Goal: Task Accomplishment & Management: Complete application form

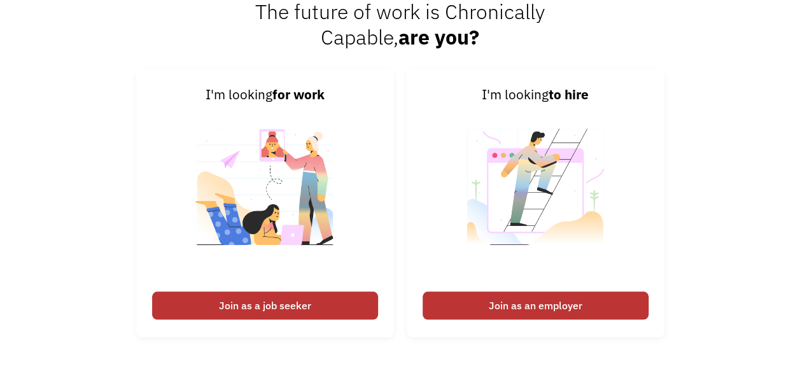
scroll to position [2772, 0]
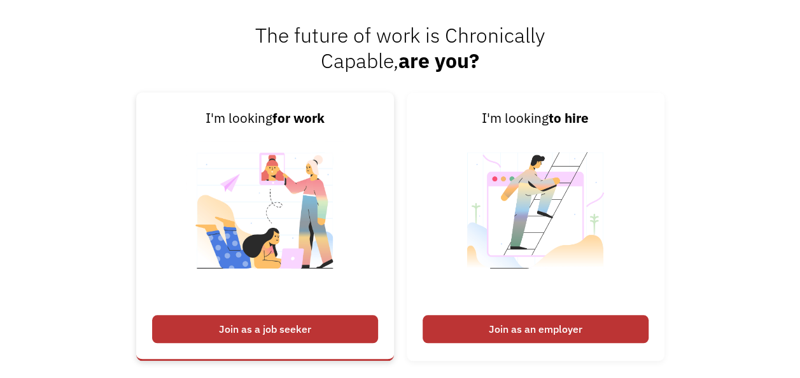
click at [330, 328] on div "Join as a job seeker" at bounding box center [265, 329] width 226 height 28
click at [280, 327] on div "Join as a job seeker" at bounding box center [265, 329] width 226 height 28
click at [278, 339] on div "Join as a job seeker" at bounding box center [265, 329] width 226 height 28
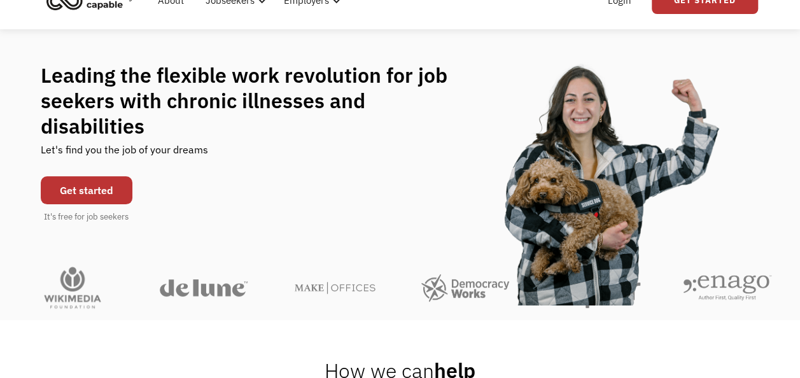
scroll to position [0, 0]
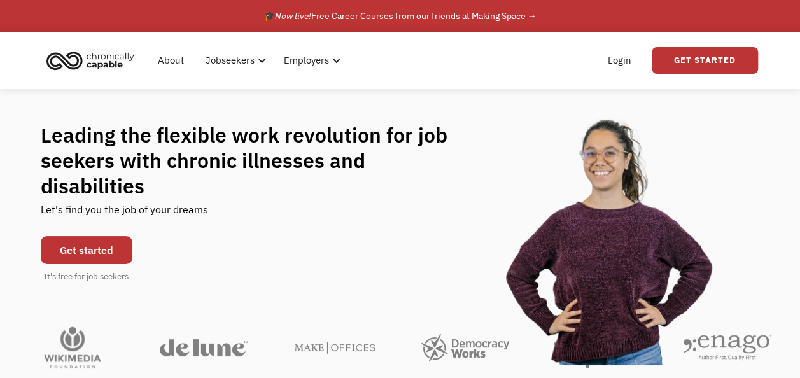
click at [91, 243] on link "Get started" at bounding box center [87, 250] width 92 height 28
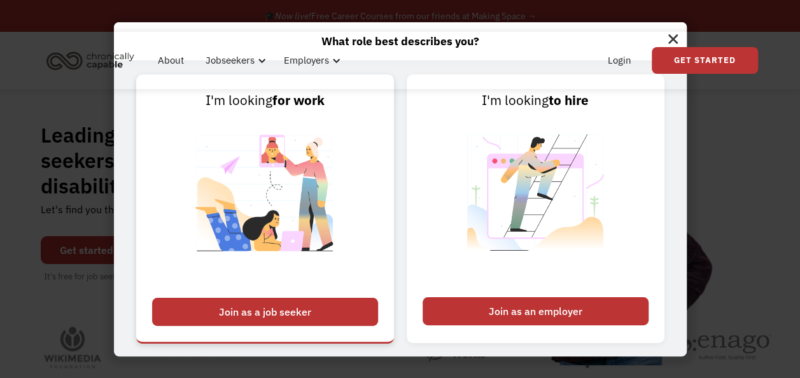
click at [304, 320] on div "Join as a job seeker" at bounding box center [265, 312] width 226 height 28
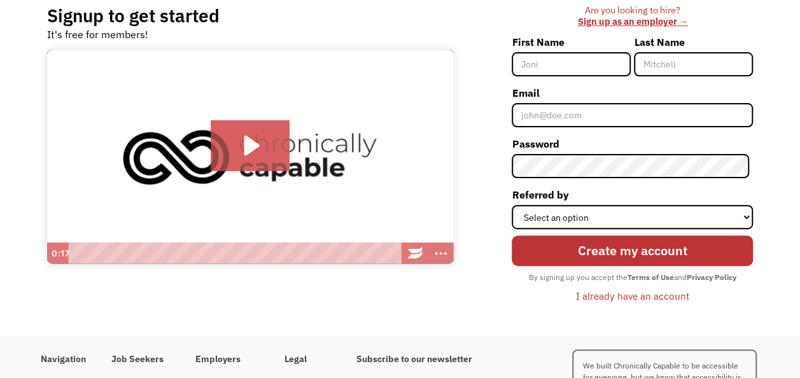
click at [166, 252] on div "Playbar" at bounding box center [235, 254] width 322 height 22
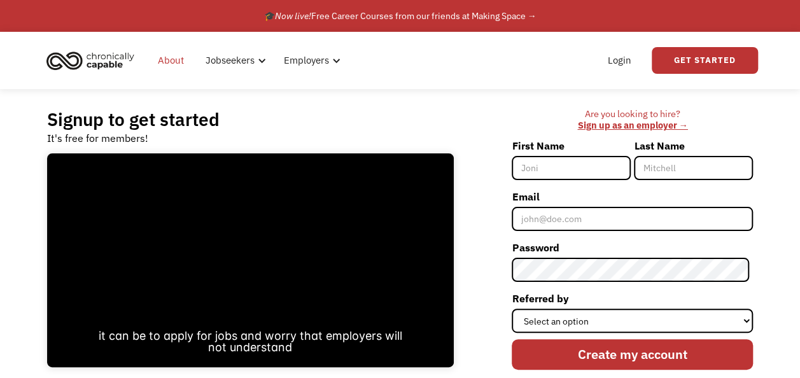
click at [164, 59] on link "About" at bounding box center [170, 60] width 41 height 41
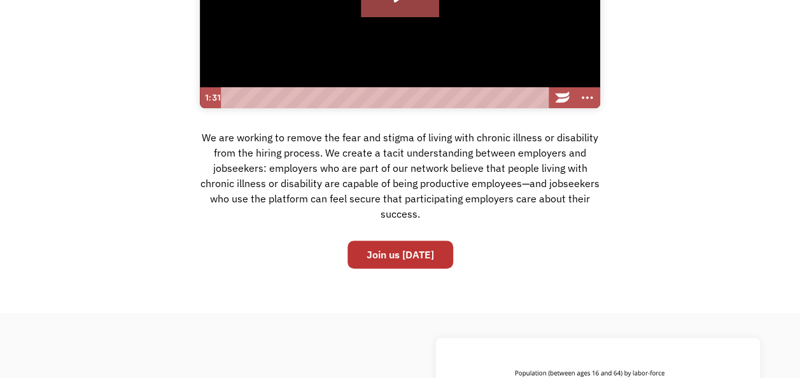
scroll to position [249, 0]
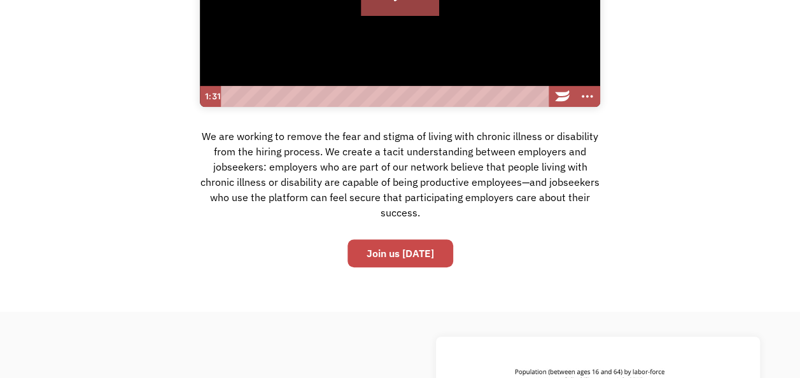
click at [371, 248] on link "Join us today" at bounding box center [401, 253] width 106 height 28
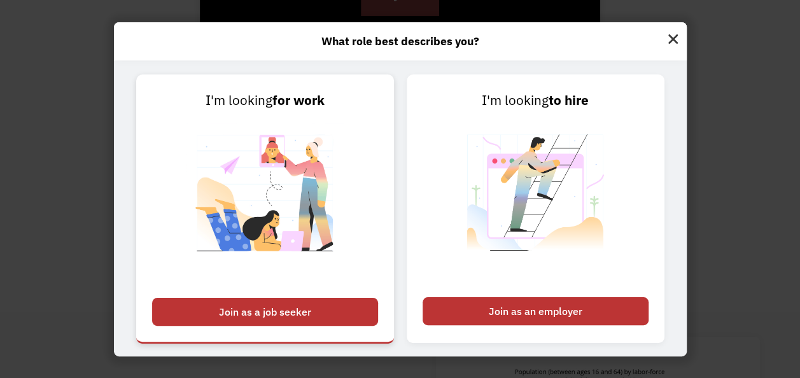
click at [334, 315] on div "Join as a job seeker" at bounding box center [265, 312] width 226 height 28
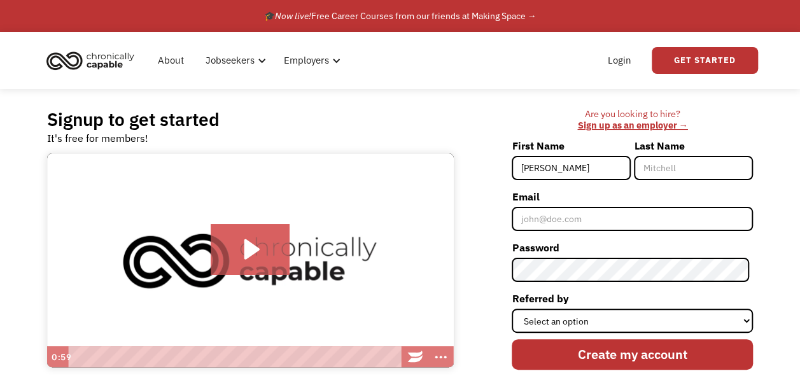
type input "Keily"
click at [660, 155] on label "Last Name" at bounding box center [693, 146] width 119 height 20
click at [660, 156] on input "Last Name" at bounding box center [693, 168] width 119 height 24
type input "Jelley"
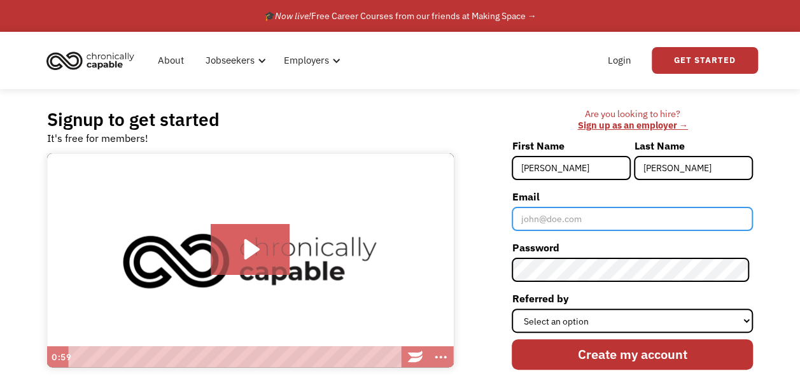
click at [630, 210] on input "Email" at bounding box center [632, 219] width 241 height 24
type input "keily.wolff@icloud.com"
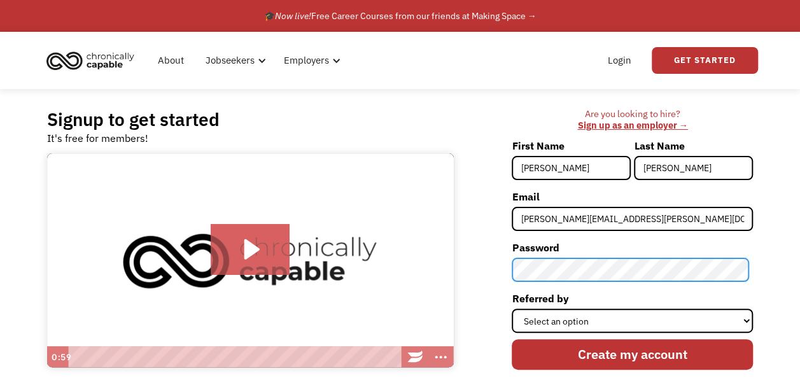
scroll to position [65, 0]
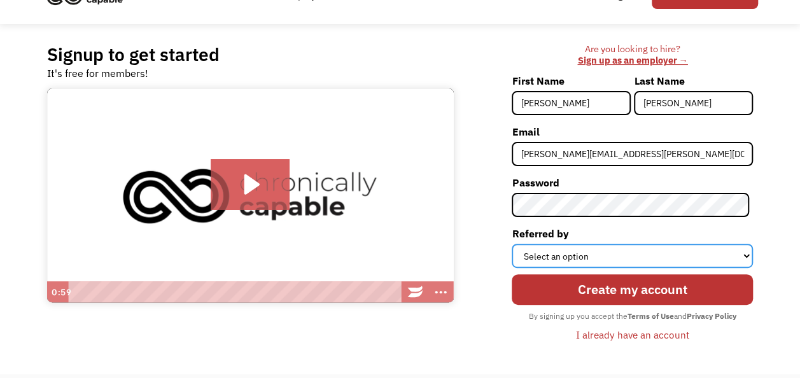
click at [671, 258] on select "Select an option Instagram Facebook Twitter Search Engine News Article Word of …" at bounding box center [632, 256] width 241 height 24
select select "Search Engine"
click at [516, 244] on select "Select an option Instagram Facebook Twitter Search Engine News Article Word of …" at bounding box center [632, 256] width 241 height 24
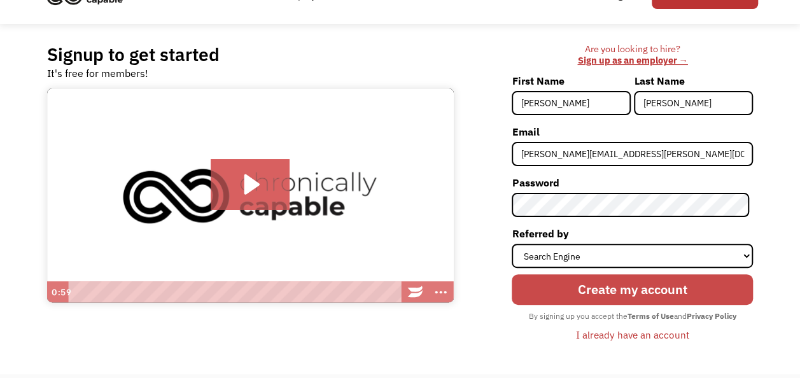
click at [600, 295] on input "Create my account" at bounding box center [632, 289] width 241 height 31
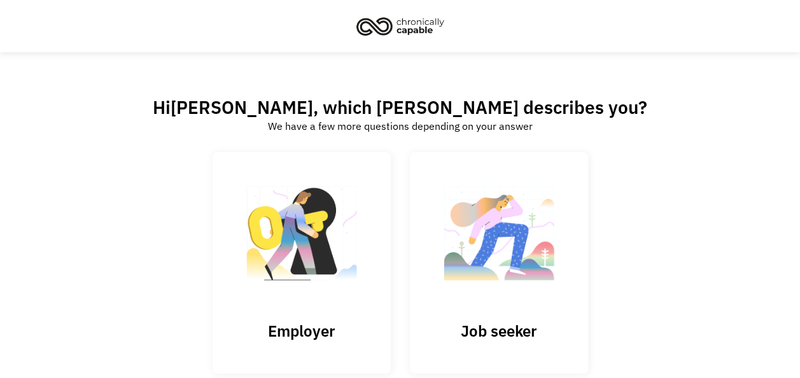
scroll to position [77, 0]
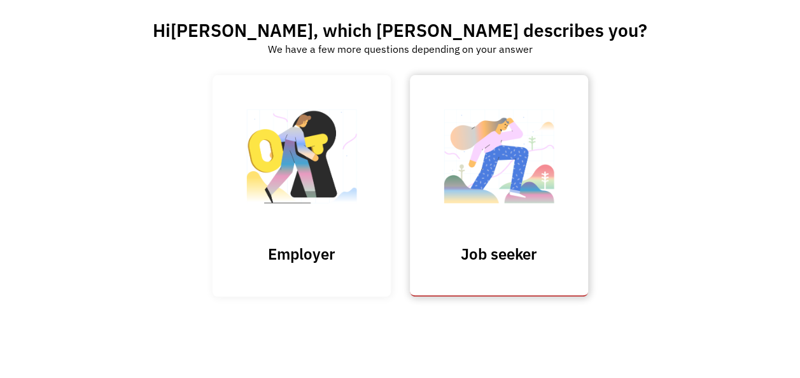
click at [525, 159] on img at bounding box center [499, 163] width 127 height 124
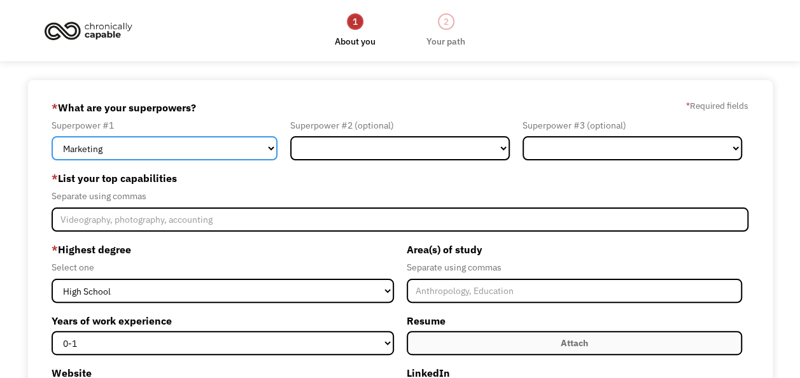
click at [239, 141] on select "Marketing Human Resources Finance Technology Operations Sales Industrial & Manu…" at bounding box center [165, 148] width 226 height 24
select select "Science & Education"
click at [52, 136] on select "Marketing Human Resources Finance Technology Operations Sales Industrial & Manu…" at bounding box center [165, 148] width 226 height 24
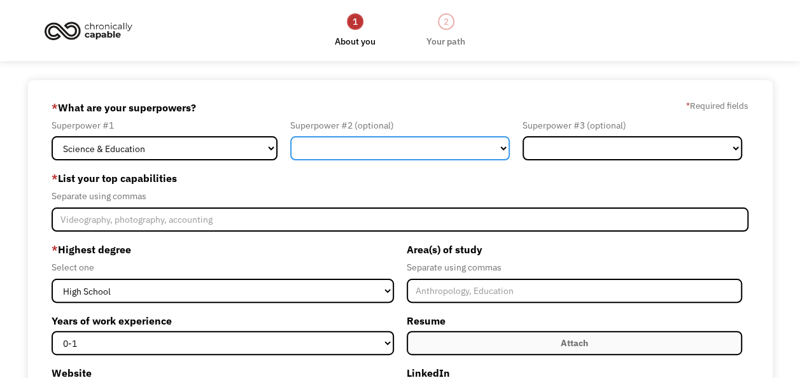
click at [374, 138] on select "Marketing Human Resources Finance Technology Operations Sales Industrial & Manu…" at bounding box center [400, 148] width 220 height 24
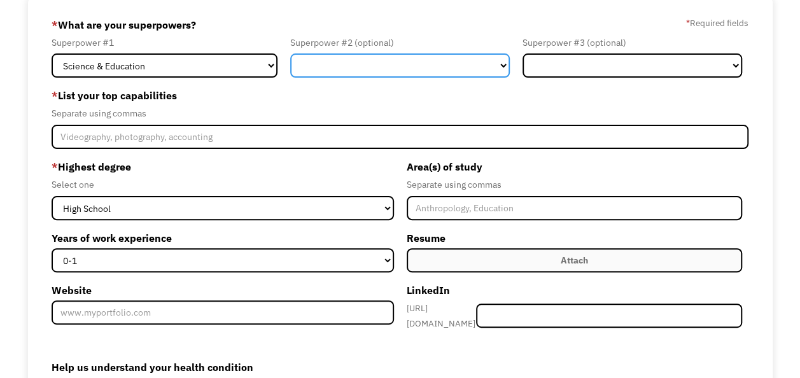
scroll to position [75, 0]
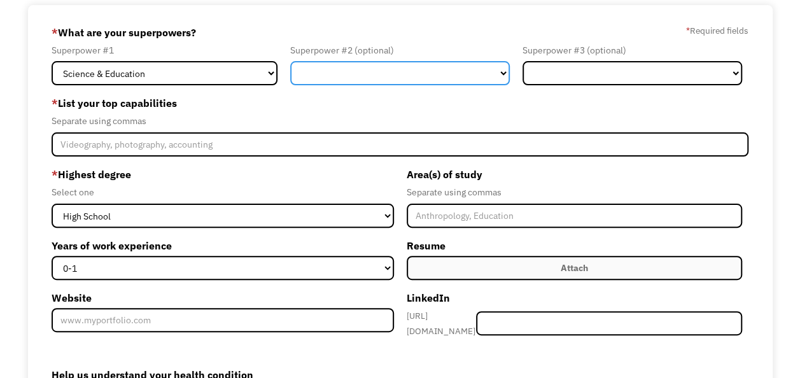
click at [464, 70] on select "Marketing Human Resources Finance Technology Operations Sales Industrial & Manu…" at bounding box center [400, 73] width 220 height 24
click at [290, 61] on select "Marketing Human Resources Finance Technology Operations Sales Industrial & Manu…" at bounding box center [400, 73] width 220 height 24
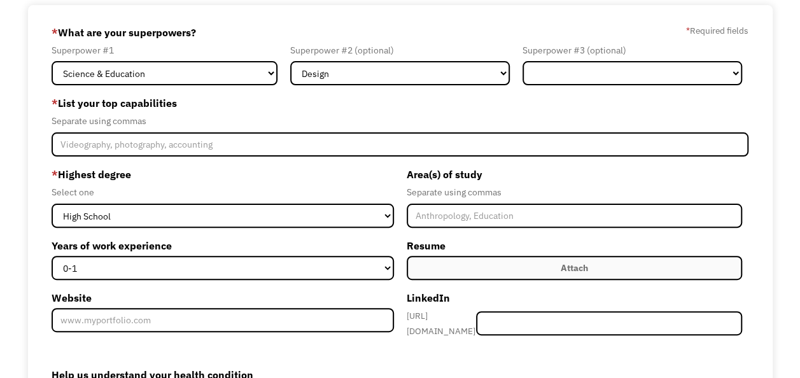
click at [371, 90] on form "68dd4c23de5fb6b336f04c28 keily.wolff@icloud.com Keily Jelley Search Engine * Wh…" at bounding box center [400, 263] width 697 height 483
click at [371, 88] on form "68dd4c23de5fb6b336f04c28 keily.wolff@icloud.com Keily Jelley Search Engine * Wh…" at bounding box center [400, 263] width 697 height 483
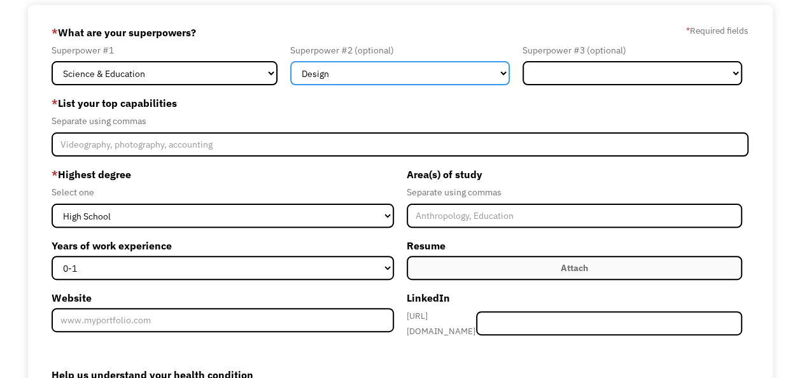
click at [377, 78] on select "Marketing Human Resources Finance Technology Operations Sales Industrial & Manu…" at bounding box center [400, 73] width 220 height 24
select select "Customer Service"
click at [290, 61] on select "Marketing Human Resources Finance Technology Operations Sales Industrial & Manu…" at bounding box center [400, 73] width 220 height 24
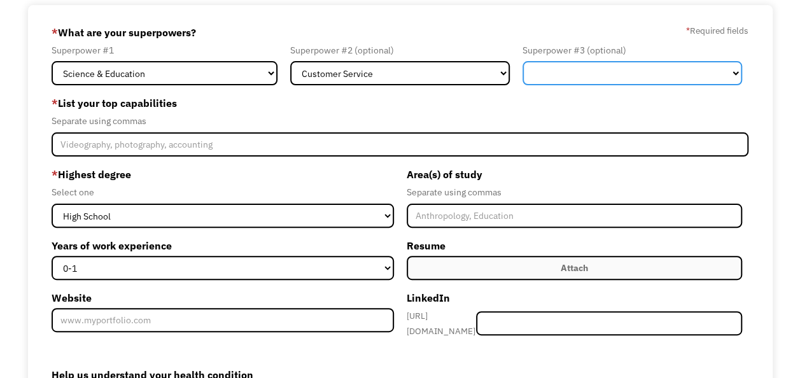
click at [621, 70] on select "Marketing Human Resources Finance Technology Operations Sales Industrial & Manu…" at bounding box center [633, 73] width 220 height 24
select select "Other"
click at [523, 61] on select "Marketing Human Resources Finance Technology Operations Sales Industrial & Manu…" at bounding box center [633, 73] width 220 height 24
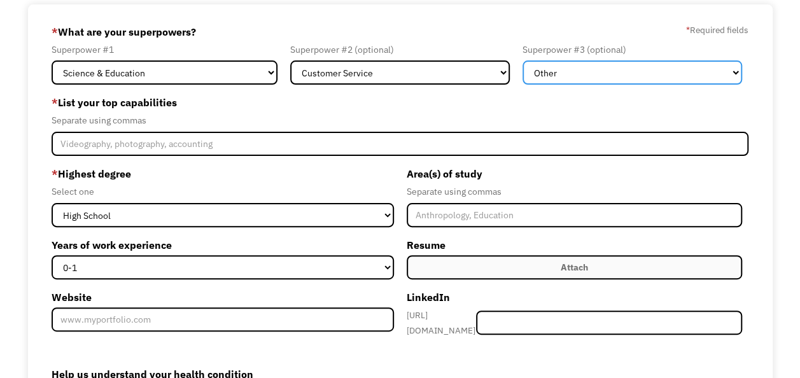
scroll to position [65, 0]
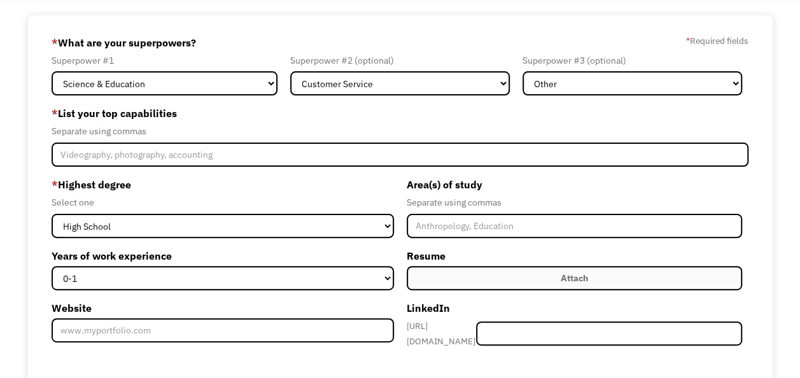
click at [565, 97] on form "68dd4c23de5fb6b336f04c28 keily.wolff@icloud.com Keily Jelley Search Engine * Wh…" at bounding box center [400, 273] width 697 height 483
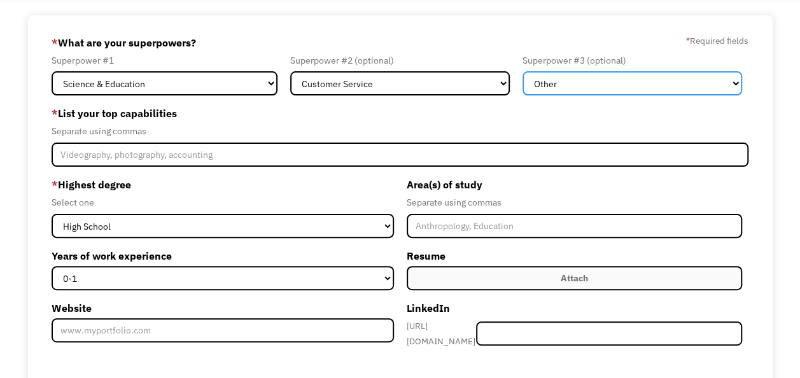
click at [572, 88] on select "Marketing Human Resources Finance Technology Operations Sales Industrial & Manu…" at bounding box center [633, 83] width 220 height 24
click at [523, 71] on select "Marketing Human Resources Finance Technology Operations Sales Industrial & Manu…" at bounding box center [633, 83] width 220 height 24
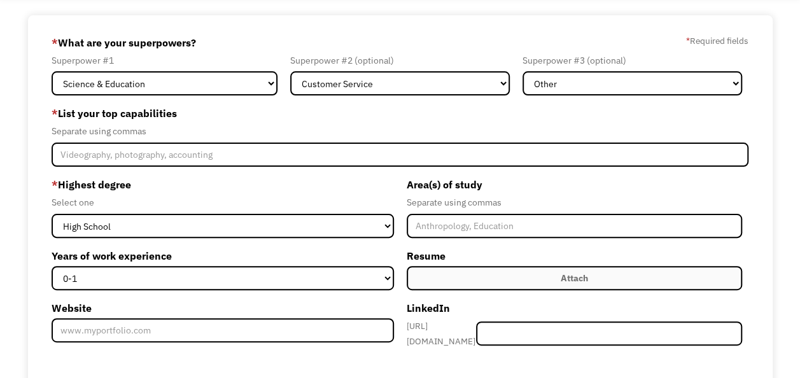
click at [536, 96] on form "68dd4c23de5fb6b336f04c28 keily.wolff@icloud.com Keily Jelley Search Engine * Wh…" at bounding box center [400, 273] width 697 height 483
click at [448, 168] on form "68dd4c23de5fb6b336f04c28 keily.wolff@icloud.com Keily Jelley Search Engine * Wh…" at bounding box center [400, 273] width 697 height 483
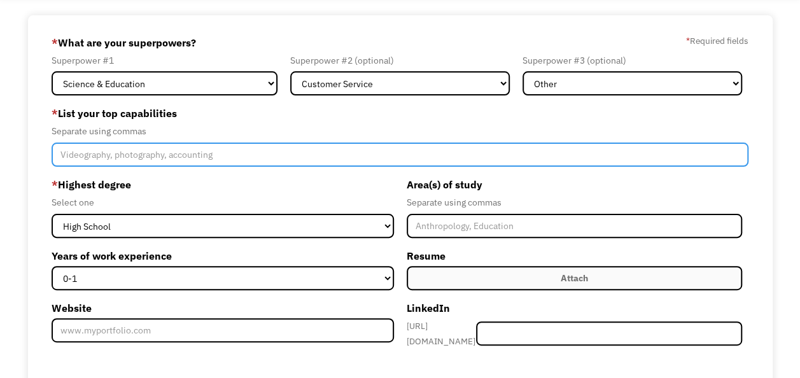
click at [448, 161] on input "Member-Create-Step1" at bounding box center [400, 155] width 697 height 24
click at [110, 157] on input "Vocal Music, Caretaking, Communication," at bounding box center [400, 155] width 697 height 24
click at [308, 158] on input "Vocal Music, Teaching, Caretaking, Communication," at bounding box center [400, 155] width 697 height 24
click at [112, 148] on input "Vocal Music, Teaching, Caretaking, Communication, Scientific Knowledge," at bounding box center [400, 155] width 697 height 24
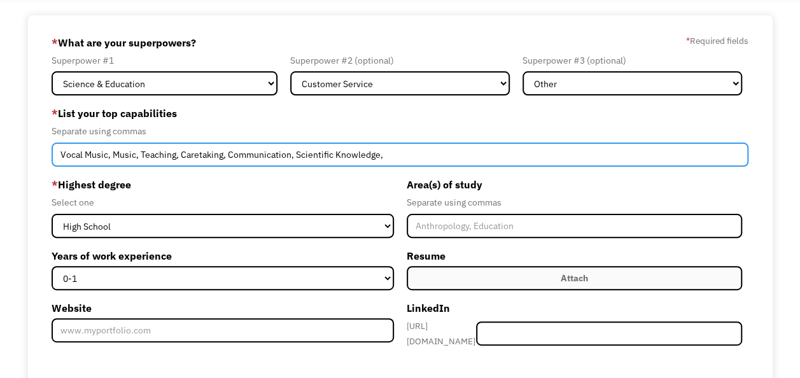
click at [447, 154] on input "Vocal Music, Music, Teaching, Caretaking, Communication, Scientific Knowledge," at bounding box center [400, 155] width 697 height 24
type input "Vocal Music, Music, Teaching, Caretaking, Communication, Scientific Knowledge, …"
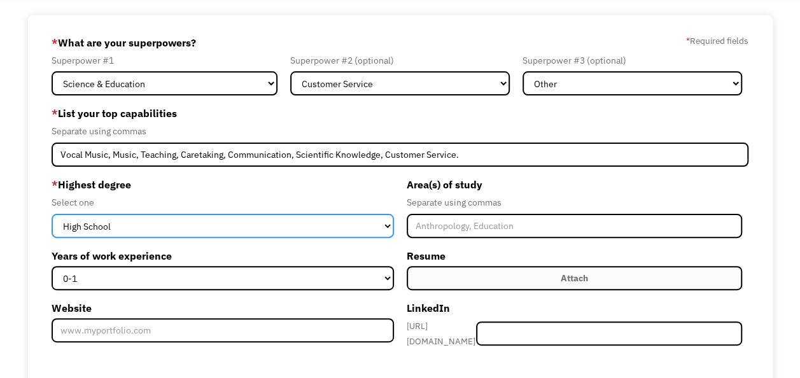
click at [279, 227] on select "High School Associates Bachelors Master's PhD" at bounding box center [223, 226] width 342 height 24
select select "bachelors"
click at [52, 214] on select "High School Associates Bachelors Master's PhD" at bounding box center [223, 226] width 342 height 24
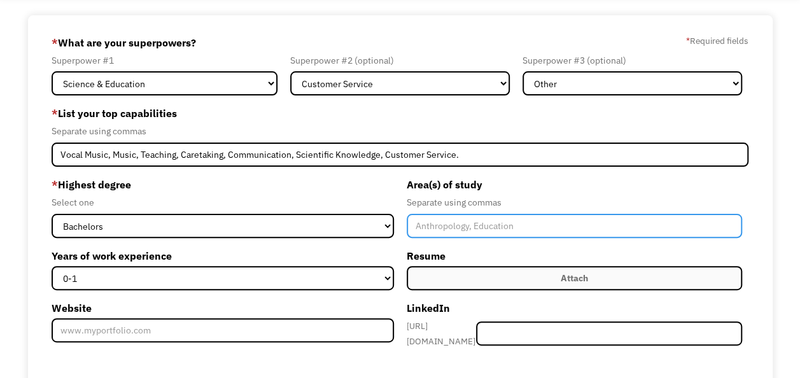
click at [441, 224] on input "Member-Create-Step1" at bounding box center [575, 226] width 336 height 24
type input "Music"
type input "Please wait..."
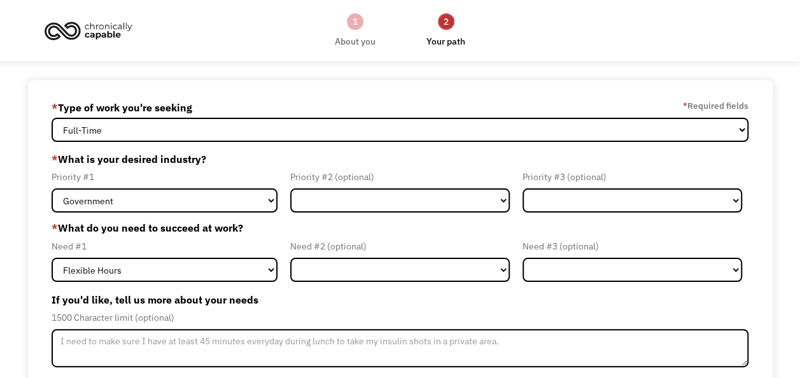
click at [363, 32] on link "1 About you" at bounding box center [355, 30] width 41 height 37
click at [355, 15] on div "1" at bounding box center [355, 21] width 17 height 17
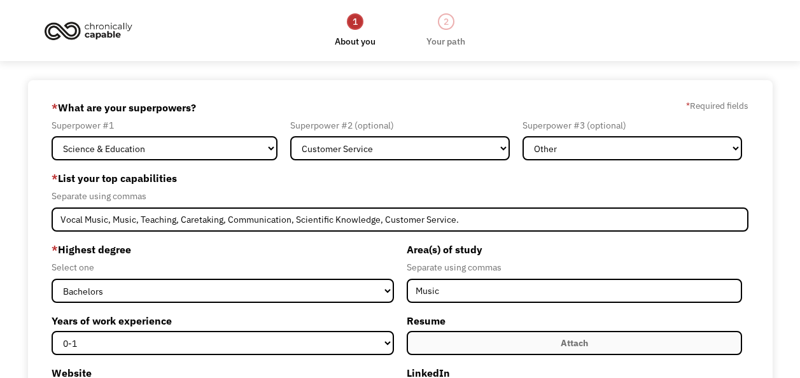
select select "Science & Education"
select select "Customer Service"
select select "Other"
select select "bachelors"
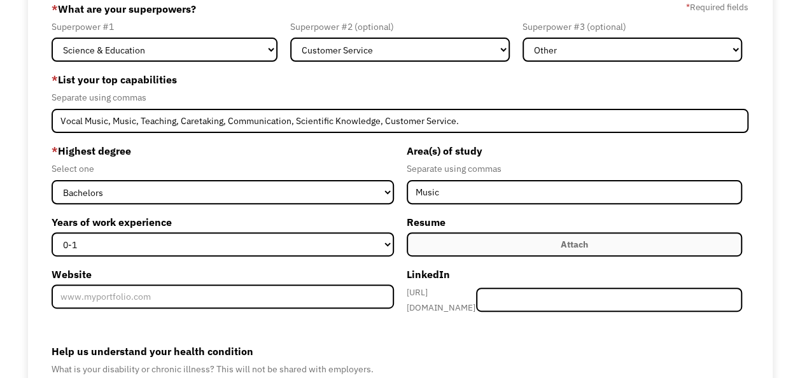
scroll to position [99, 0]
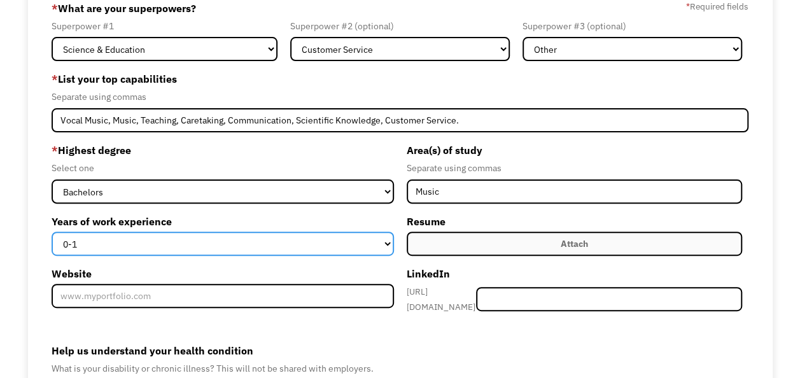
click at [360, 242] on select "0-1 2-4 5-10 11-15 15+" at bounding box center [223, 244] width 342 height 24
click at [52, 232] on select "0-1 2-4 5-10 11-15 15+" at bounding box center [223, 244] width 342 height 24
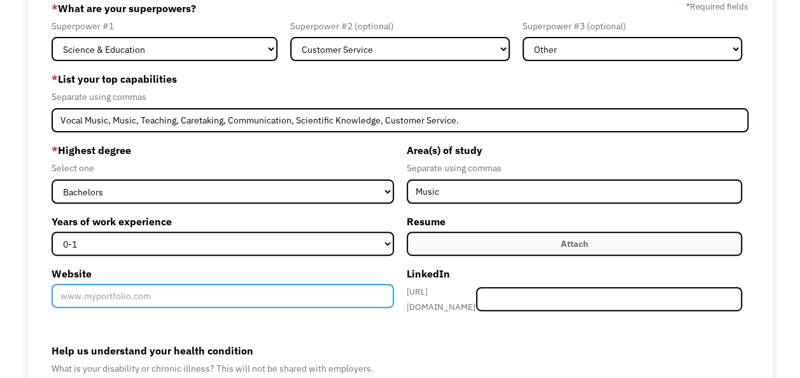
click at [323, 287] on input "Website" at bounding box center [223, 296] width 342 height 24
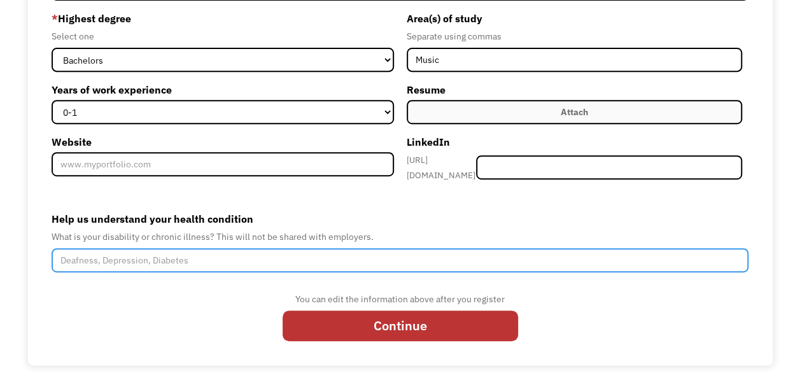
click at [358, 260] on input "Help us understand your health condition" at bounding box center [400, 260] width 697 height 24
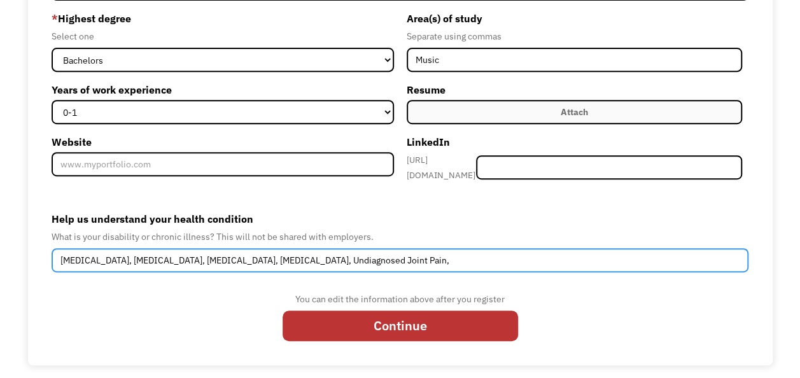
drag, startPoint x: 258, startPoint y: 253, endPoint x: 309, endPoint y: 265, distance: 51.6
click at [309, 265] on input "Endometriosis, Gastroparesis, IBS, Fibromyalgia, Undiagnosed Joint Pain," at bounding box center [400, 260] width 697 height 24
click at [390, 248] on input "Endometriosis, Gastroparesis, IBS, Fibromyalgia, Idiopathic Joint Pain," at bounding box center [400, 260] width 697 height 24
click at [257, 260] on input "Endometriosis, Gastroparesis, IBS, Fibromyalgia, Idiopathic Joint Pain." at bounding box center [400, 260] width 697 height 24
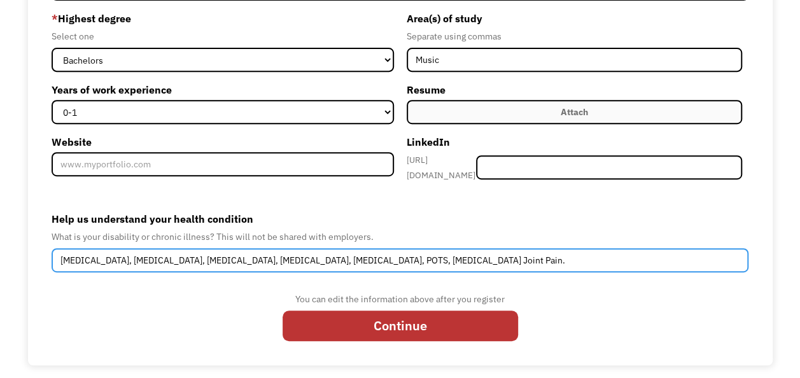
type input "Endometriosis, Gastroparesis, IBS, Fibromyalgia, Migraines, POTS, Idiopathic Jo…"
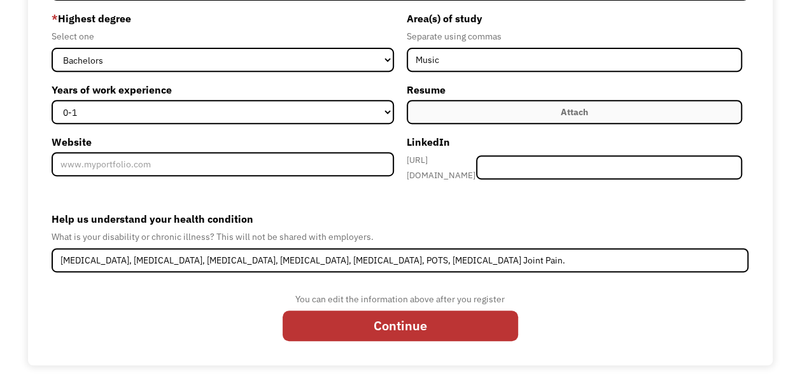
click at [430, 209] on label "Help us understand your health condition" at bounding box center [400, 219] width 697 height 20
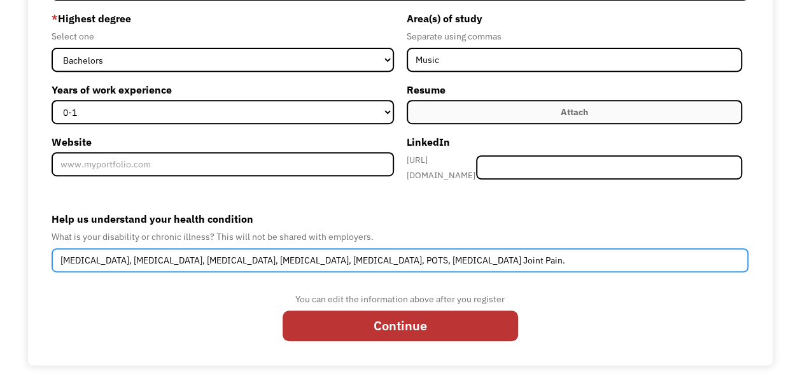
click at [430, 248] on input "Endometriosis, Gastroparesis, IBS, Fibromyalgia, Migraines, POTS, Idiopathic Jo…" at bounding box center [400, 260] width 697 height 24
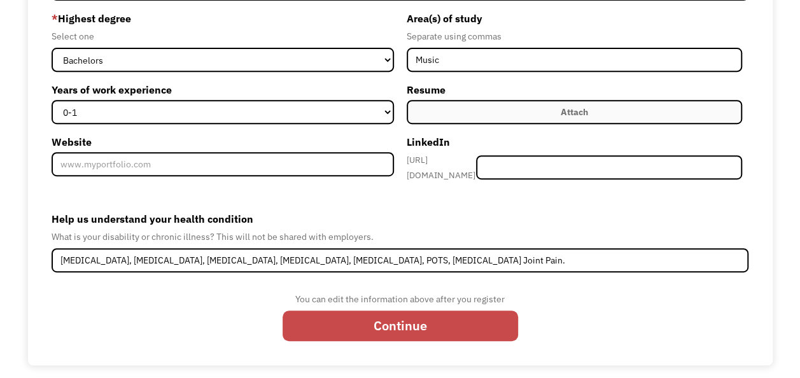
click at [409, 326] on input "Continue" at bounding box center [401, 326] width 236 height 31
type input "Please wait..."
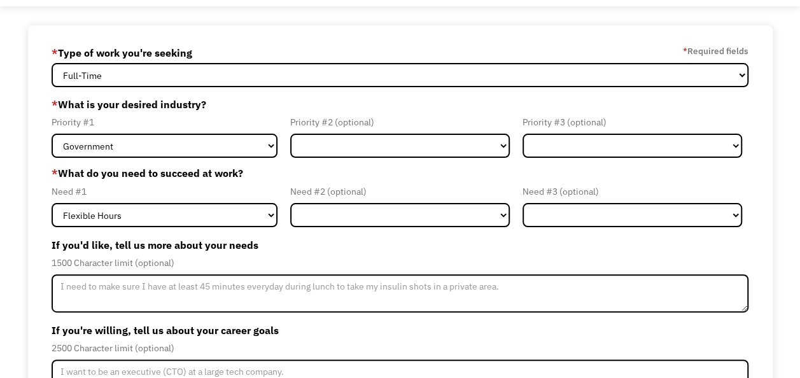
scroll to position [57, 0]
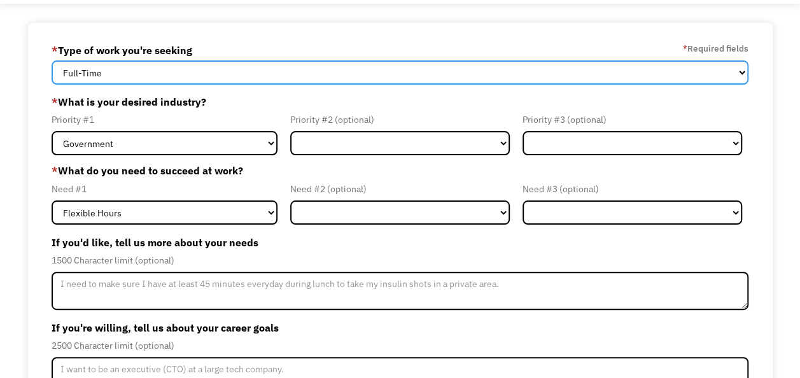
click at [414, 80] on select "Full-Time Part-Time Both Full-Time and Part-Time" at bounding box center [400, 72] width 697 height 24
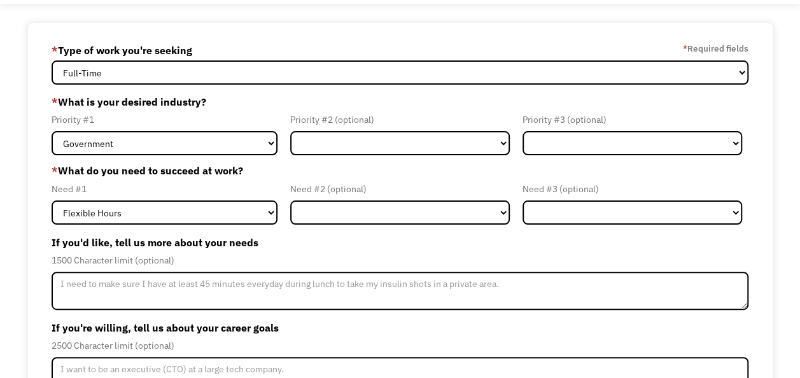
click at [314, 175] on label "* What do you need to succeed at work?" at bounding box center [400, 170] width 697 height 15
click at [249, 144] on select "Government Finance & Insurance Health & Social Care Tech & Engineering Creative…" at bounding box center [165, 143] width 226 height 24
select select "Health & Social Care"
click at [52, 131] on select "Government Finance & Insurance Health & Social Care Tech & Engineering Creative…" at bounding box center [165, 143] width 226 height 24
click at [318, 155] on form "68dd4c23de5fb6b336f04c28 keily.wolff@icloud.com Keily Jelley * Type of work you…" at bounding box center [400, 255] width 697 height 431
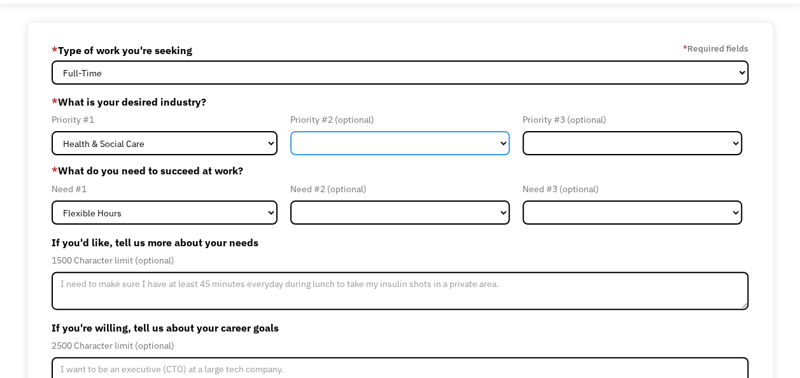
click at [323, 148] on select "Government Finance & Insurance Health & Social Care Tech & Engineering Creative…" at bounding box center [400, 143] width 220 height 24
select select "Creative & Design"
click at [290, 131] on select "Government Finance & Insurance Health & Social Care Tech & Engineering Creative…" at bounding box center [400, 143] width 220 height 24
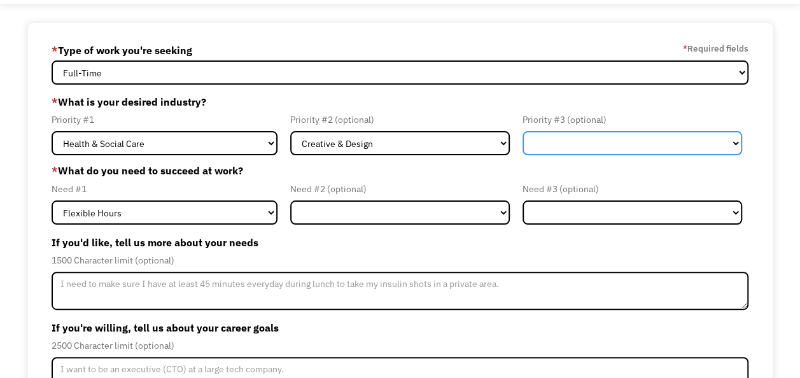
click at [571, 145] on select "Government Finance & Insurance Health & Social Care Tech & Engineering Creative…" at bounding box center [633, 143] width 220 height 24
select select "Education"
click at [523, 131] on select "Government Finance & Insurance Health & Social Care Tech & Engineering Creative…" at bounding box center [633, 143] width 220 height 24
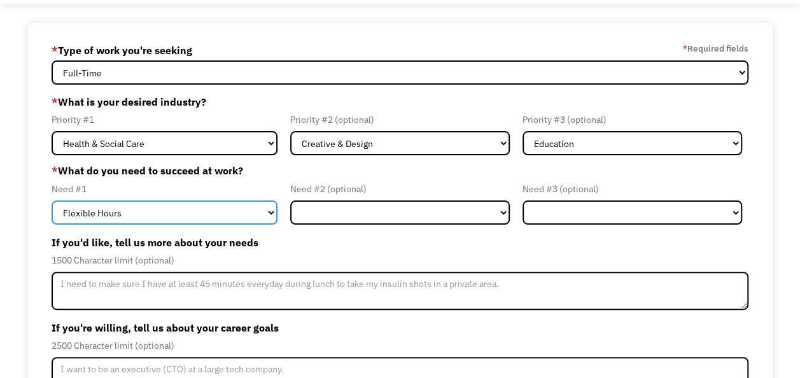
click at [253, 209] on select "Flexible Hours Remote Work Service Animal On-site Accommodations Visual Support…" at bounding box center [165, 213] width 226 height 24
click at [52, 201] on select "Flexible Hours Remote Work Service Animal On-site Accommodations Visual Support…" at bounding box center [165, 213] width 226 height 24
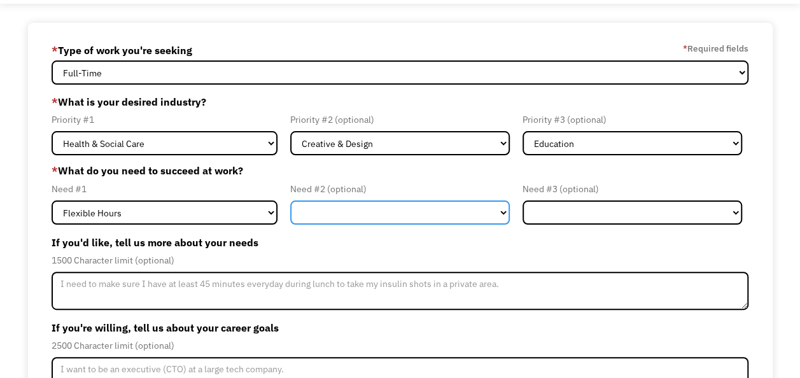
click at [339, 218] on select "Flexible Hours Remote Work Service Animal On-site Accommodations Visual Support…" at bounding box center [400, 213] width 220 height 24
select select "On-site Accommodations"
click at [290, 201] on select "Flexible Hours Remote Work Service Animal On-site Accommodations Visual Support…" at bounding box center [400, 213] width 220 height 24
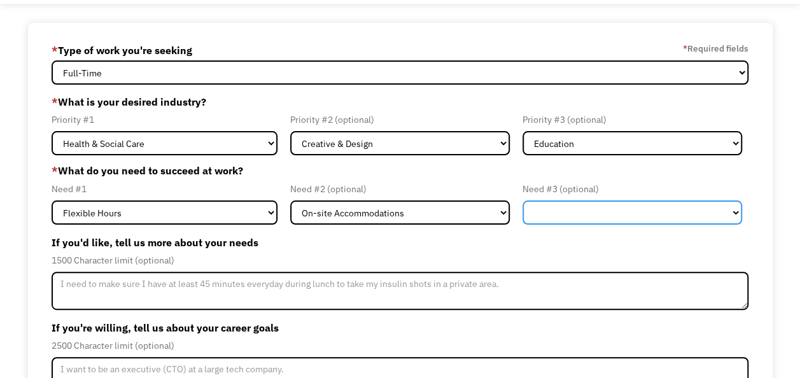
click at [559, 216] on select "Flexible Hours Remote Work Service Animal On-site Accommodations Visual Support…" at bounding box center [633, 213] width 220 height 24
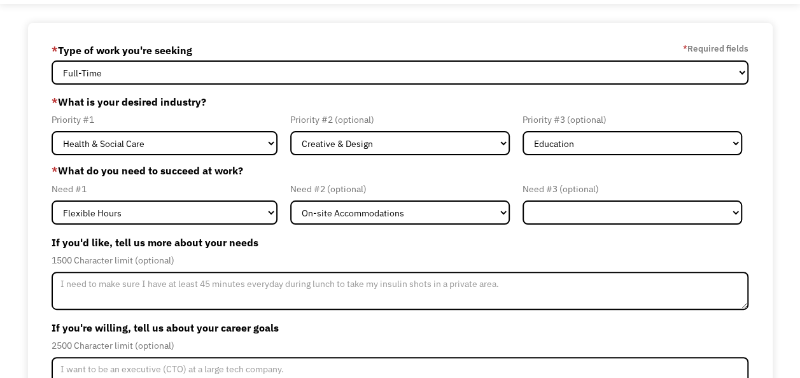
click at [414, 253] on div "1500 Character limit (optional)" at bounding box center [400, 260] width 697 height 15
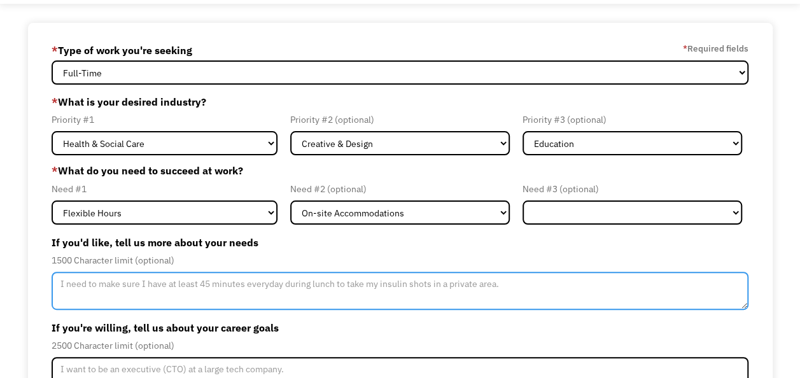
click at [359, 276] on textarea "Member-Update-Form-Step2" at bounding box center [400, 291] width 697 height 38
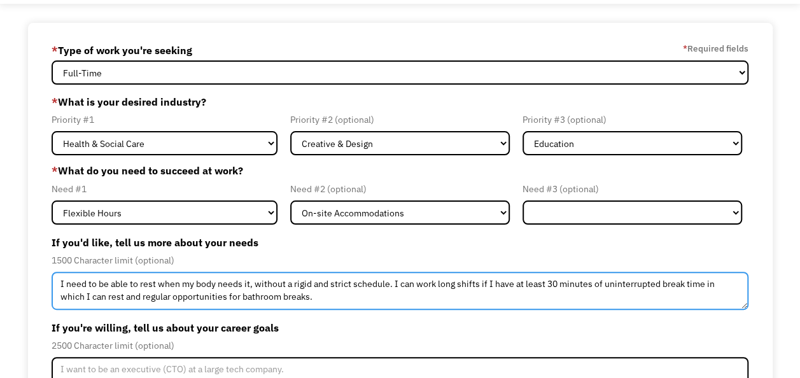
scroll to position [167, 0]
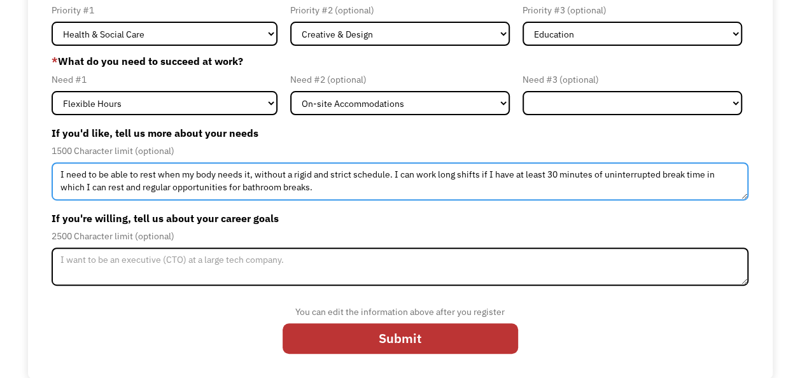
type textarea "I need to be able to rest when my body needs it, without a rigid and strict sch…"
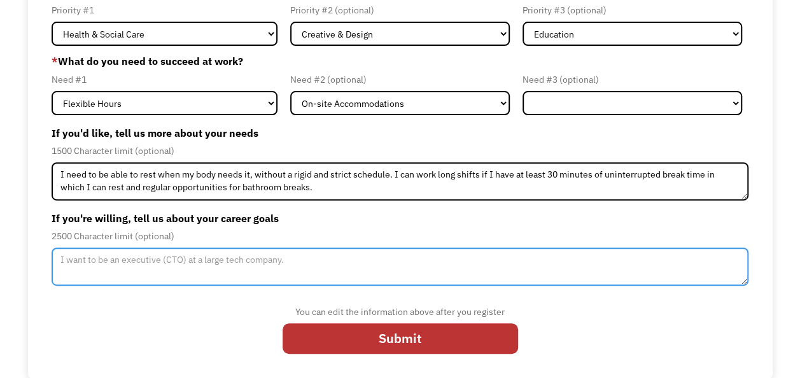
click at [434, 273] on textarea "Member-Update-Form-Step2" at bounding box center [400, 267] width 697 height 38
type textarea "I"
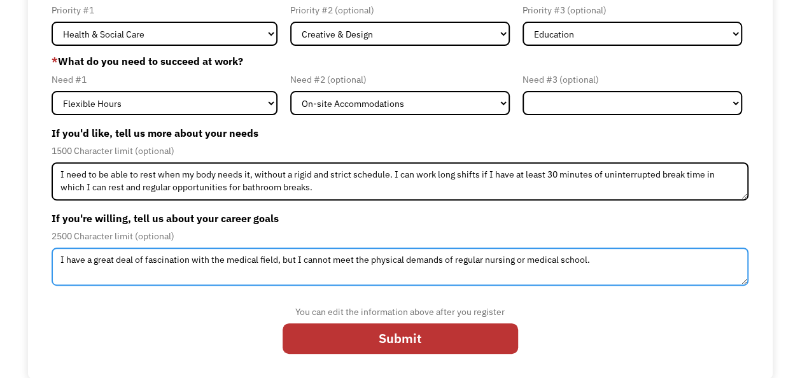
click at [619, 261] on textarea "I have a great deal of fascination with the medical field, but I cannot meet th…" at bounding box center [400, 267] width 697 height 38
type textarea "I have a great deal of fascination with the medical field, but I cannot meet th…"
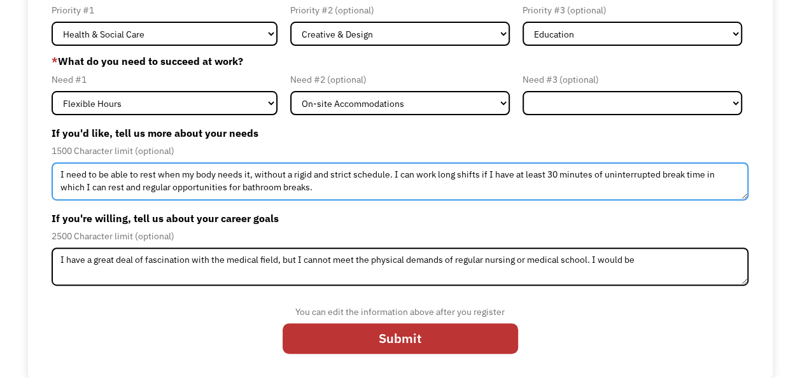
click at [518, 186] on textarea "I need to be able to rest when my body needs it, without a rigid and strict sch…" at bounding box center [400, 181] width 697 height 38
type textarea "I need to be able to rest when my body needs it, without a rigid and strict sch…"
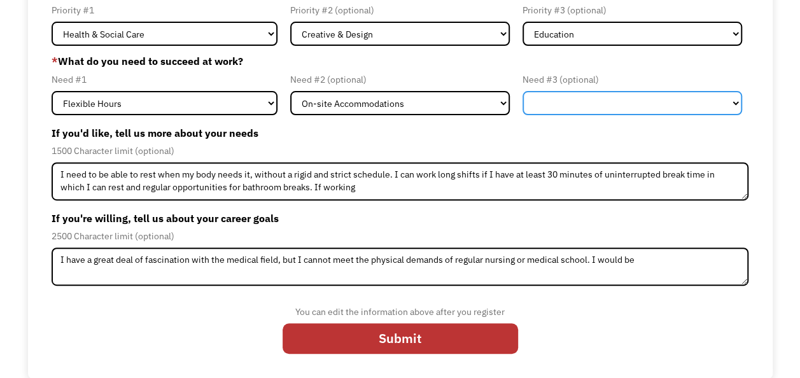
click at [560, 94] on select "Flexible Hours Remote Work Service Animal On-site Accommodations Visual Support…" at bounding box center [633, 103] width 220 height 24
select select "Remote Work"
click at [523, 91] on select "Flexible Hours Remote Work Service Animal On-site Accommodations Visual Support…" at bounding box center [633, 103] width 220 height 24
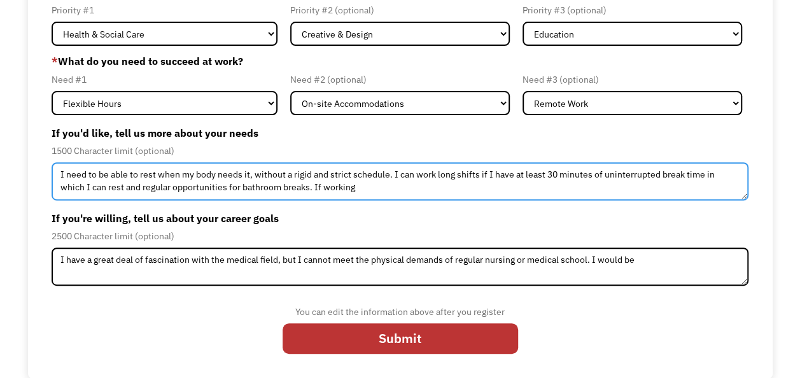
click at [483, 182] on textarea "I need to be able to rest when my body needs it, without a rigid and strict sch…" at bounding box center [400, 181] width 697 height 38
type textarea "I need to be able to rest when my body needs it, without a rigid and strict sch…"
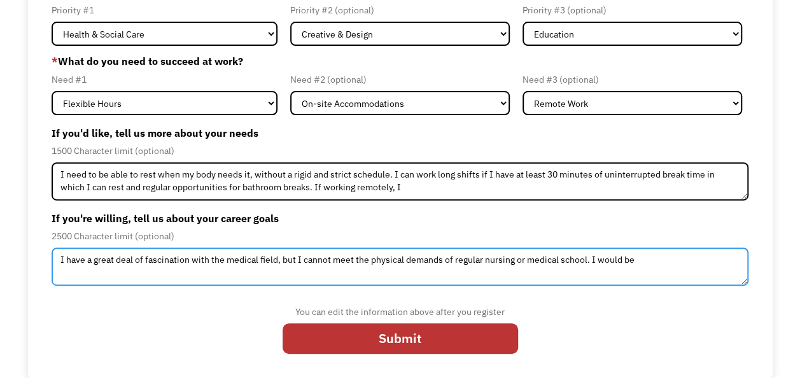
click at [677, 250] on textarea "I have a great deal of fascination with the medical field, but I cannot meet th…" at bounding box center [400, 267] width 697 height 38
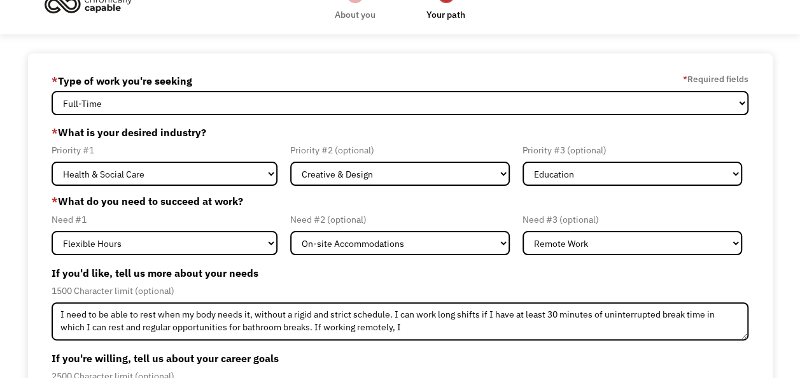
scroll to position [25, 0]
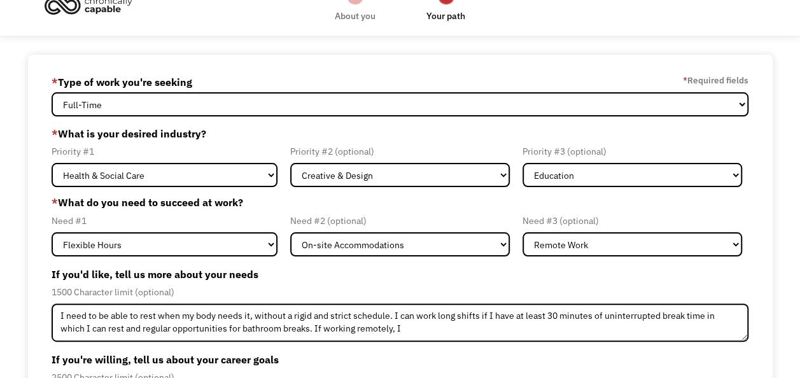
type textarea "I have a great deal of fascination with the medical field, but I cannot meet th…"
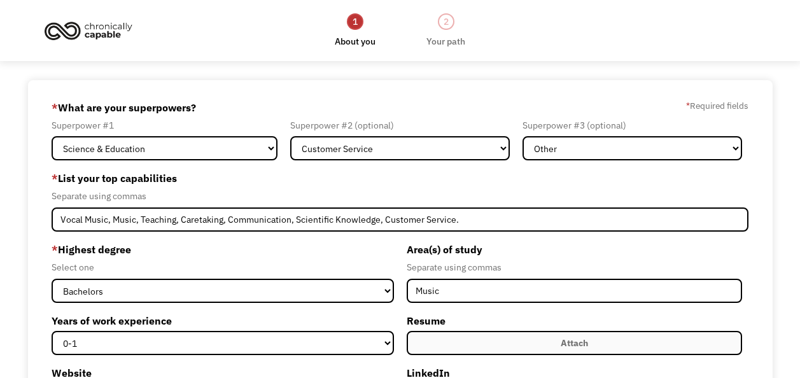
select select "Science & Education"
select select "Customer Service"
select select "Other"
select select "bachelors"
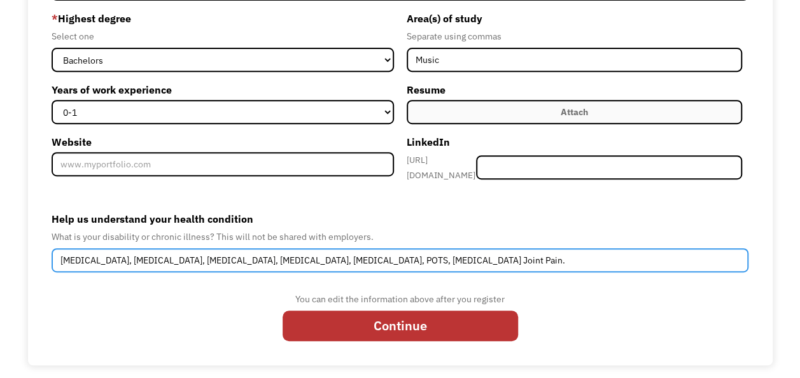
click at [329, 253] on input "Endometriosis, Gastroparesis, IBS, Fibromyalgia, Migraines, POTS, Idiopathic Jo…" at bounding box center [400, 260] width 697 height 24
click at [121, 251] on input "Endometriosis, Gastroparesis, IBS, Fibromyalgia, Migraines, POTS, Idiopathic Jo…" at bounding box center [400, 260] width 697 height 24
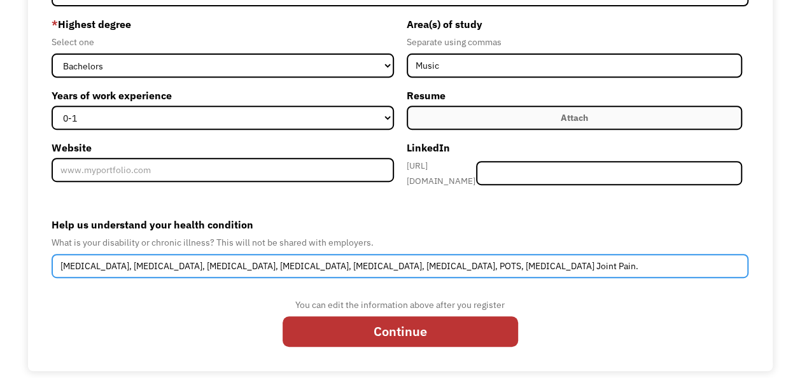
type input "Endometriosis, Benign Paroxysmal Positional Vertigo, Gastroparesis, IBS, Fibrom…"
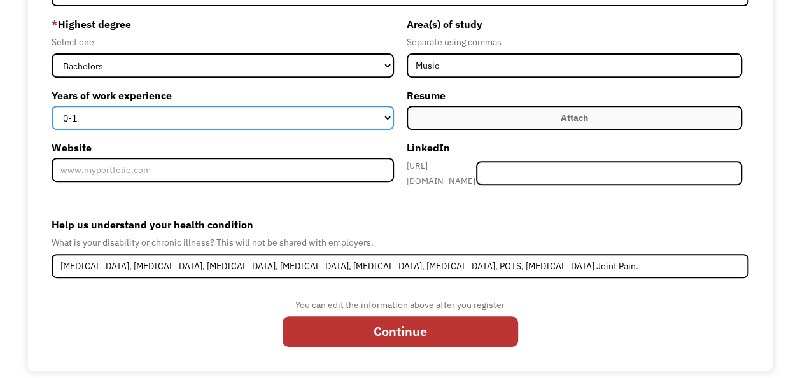
click at [381, 113] on select "0-1 2-4 5-10 11-15 15+" at bounding box center [223, 118] width 342 height 24
select select "2-4"
click at [52, 106] on select "0-1 2-4 5-10 11-15 15+" at bounding box center [223, 118] width 342 height 24
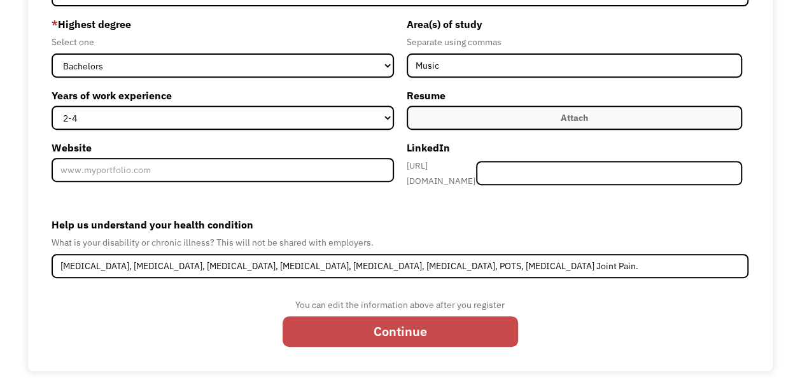
click at [399, 321] on input "Continue" at bounding box center [401, 331] width 236 height 31
type input "Please wait..."
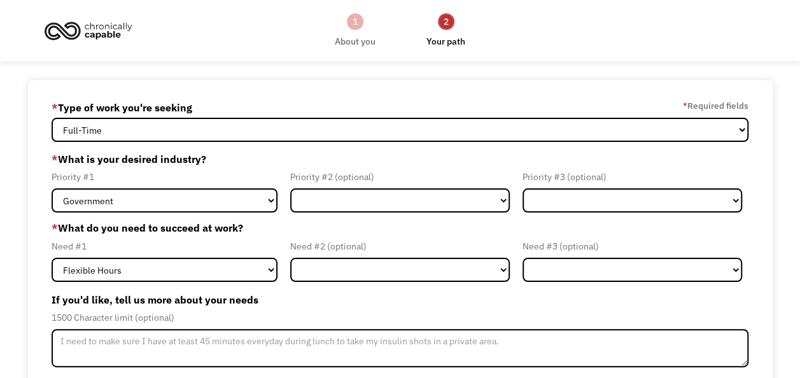
scroll to position [167, 0]
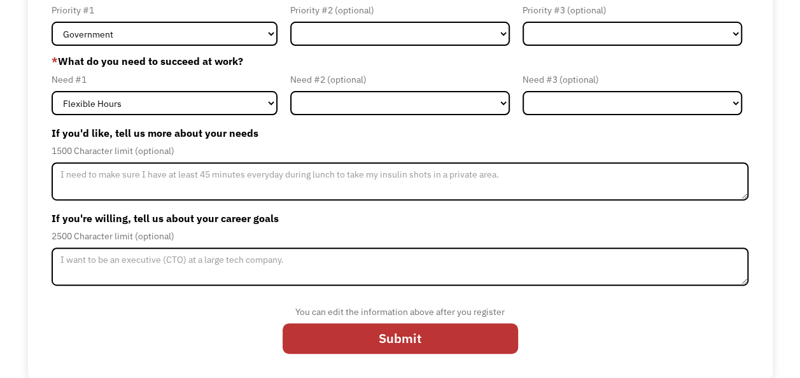
click at [369, 131] on label "If you'd like, tell us more about your needs" at bounding box center [400, 133] width 697 height 20
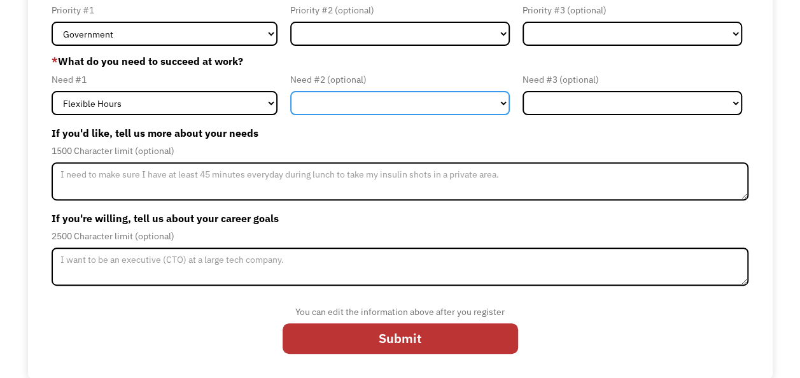
click at [377, 113] on select "Flexible Hours Remote Work Service Animal On-site Accommodations Visual Support…" at bounding box center [400, 103] width 220 height 24
select select "On-site Accommodations"
click at [290, 91] on select "Flexible Hours Remote Work Service Animal On-site Accommodations Visual Support…" at bounding box center [400, 103] width 220 height 24
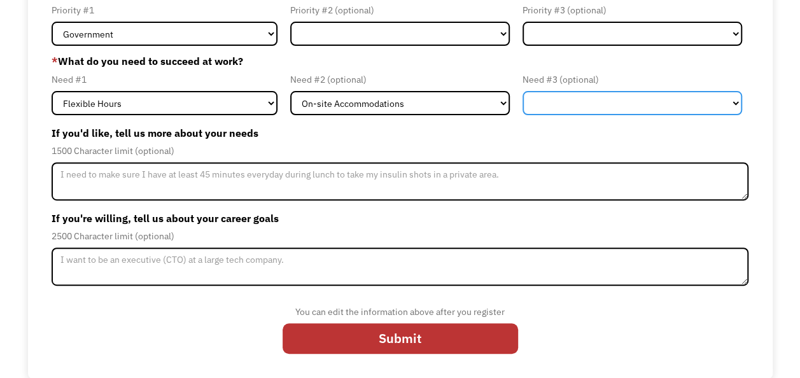
click at [627, 106] on select "Flexible Hours Remote Work Service Animal On-site Accommodations Visual Support…" at bounding box center [633, 103] width 220 height 24
select select "Remote Work"
click at [523, 91] on select "Flexible Hours Remote Work Service Animal On-site Accommodations Visual Support…" at bounding box center [633, 103] width 220 height 24
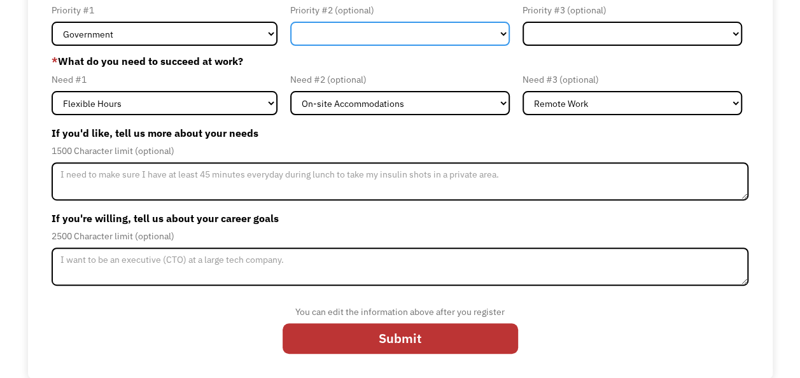
click at [448, 25] on select "Government Finance & Insurance Health & Social Care Tech & Engineering Creative…" at bounding box center [400, 34] width 220 height 24
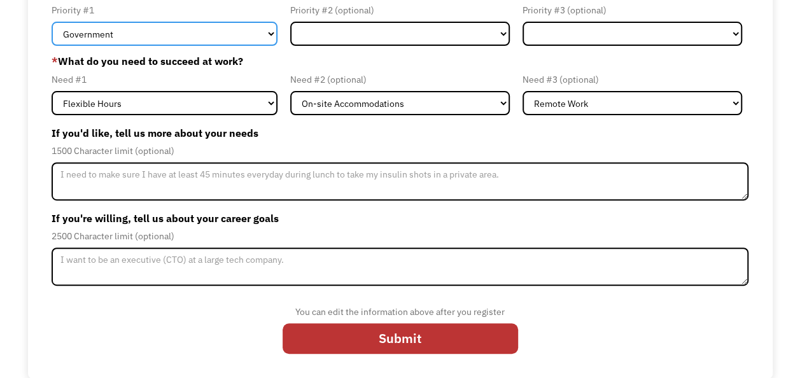
click at [173, 29] on select "Government Finance & Insurance Health & Social Care Tech & Engineering Creative…" at bounding box center [165, 34] width 226 height 24
select select "Health & Social Care"
click at [52, 22] on select "Government Finance & Insurance Health & Social Care Tech & Engineering Creative…" at bounding box center [165, 34] width 226 height 24
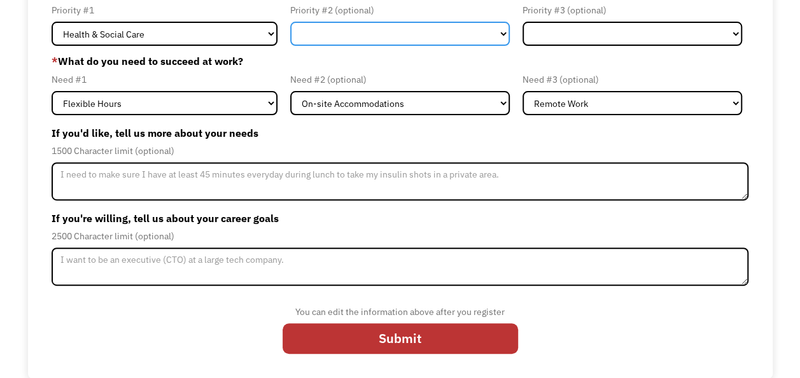
click at [372, 43] on select "Government Finance & Insurance Health & Social Care Tech & Engineering Creative…" at bounding box center [400, 34] width 220 height 24
select select "Creative & Design"
click at [290, 22] on select "Government Finance & Insurance Health & Social Care Tech & Engineering Creative…" at bounding box center [400, 34] width 220 height 24
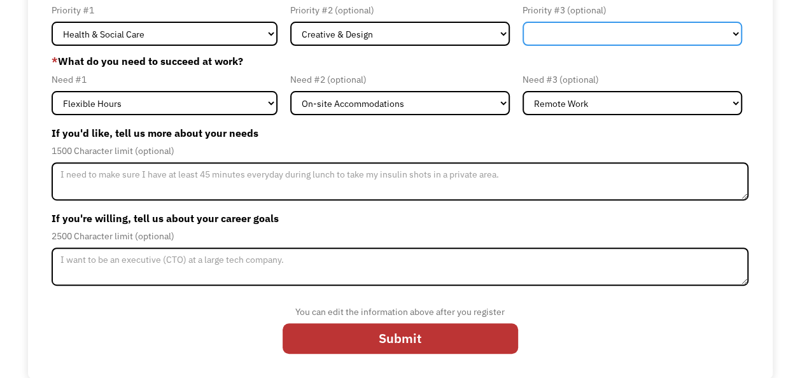
click at [597, 31] on select "Government Finance & Insurance Health & Social Care Tech & Engineering Creative…" at bounding box center [633, 34] width 220 height 24
select select "Education"
click at [523, 22] on select "Government Finance & Insurance Health & Social Care Tech & Engineering Creative…" at bounding box center [633, 34] width 220 height 24
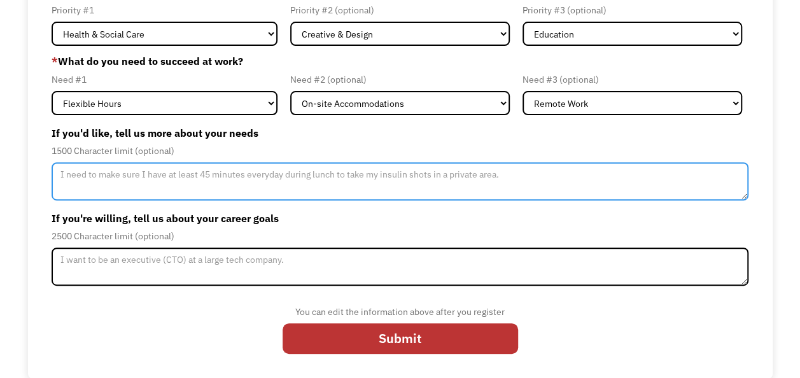
click at [317, 174] on textarea "Member-Update-Form-Step2" at bounding box center [400, 181] width 697 height 38
click at [439, 183] on textarea "I can work long hours if I am afforded" at bounding box center [400, 181] width 697 height 38
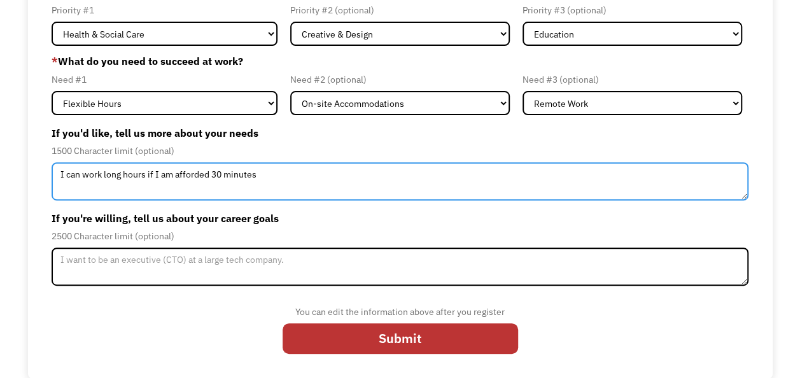
click at [215, 177] on textarea "I can work long hours if I am afforded 30 minutes" at bounding box center [400, 181] width 697 height 38
click at [253, 177] on textarea "I can work long hours if I am afforded at least 30 minutes" at bounding box center [400, 181] width 697 height 38
click at [313, 187] on textarea "I can work long hours if I am afforded at least 45 minutes" at bounding box center [400, 181] width 697 height 38
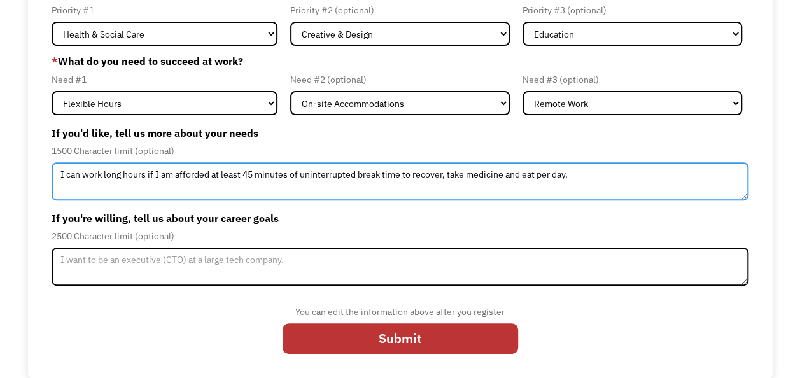
click at [400, 176] on textarea "I can work long hours if I am afforded at least 45 minutes of uninterrupted bre…" at bounding box center [400, 181] width 697 height 38
click at [604, 180] on textarea "I can work long hours if I am afforded at least 45 minutes of uninterrupted bre…" at bounding box center [400, 181] width 697 height 38
click at [624, 181] on textarea "I can work long hours if I am afforded at least 45 minutes of uninterrupted bre…" at bounding box center [400, 181] width 697 height 38
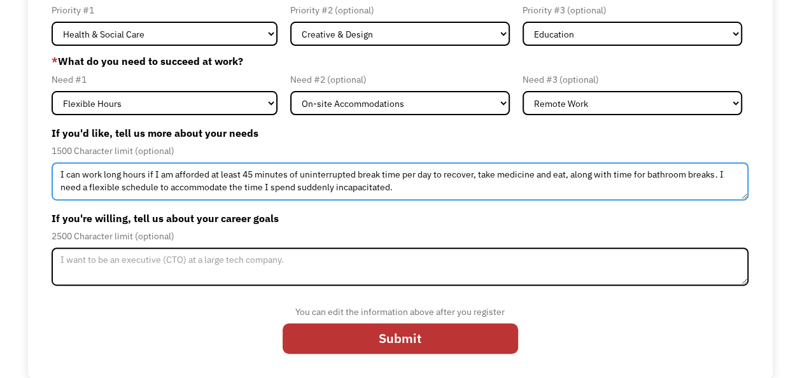
type textarea "I can work long hours if I am afforded at least 45 minutes of uninterrupted bre…"
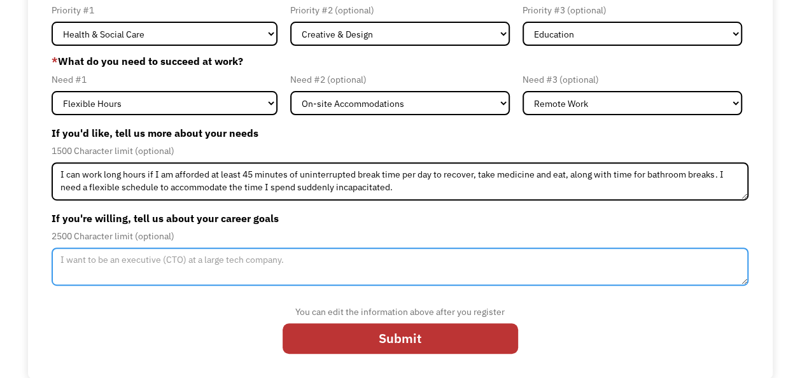
click at [344, 248] on textarea "Member-Update-Form-Step2" at bounding box center [400, 267] width 697 height 38
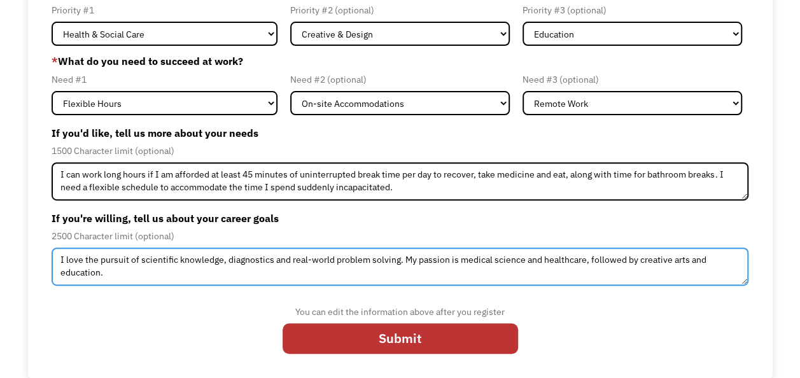
click at [444, 264] on textarea "I love the pursuit of scientific knowledge, diagnostics and real-world problem …" at bounding box center [400, 267] width 697 height 38
click at [711, 262] on textarea "I love the pursuit of scientific knowledge, diagnostics and real-world problem …" at bounding box center [400, 267] width 697 height 38
click at [698, 265] on textarea "I love the pursuit of scientific knowledge, diagnostics and real-world problem …" at bounding box center [400, 267] width 697 height 38
click at [593, 265] on textarea "I love the pursuit of scientific knowledge, diagnostics and real-world problem …" at bounding box center [400, 267] width 697 height 38
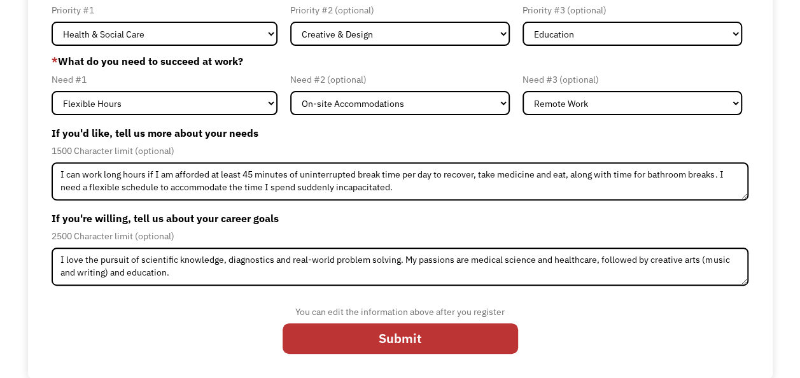
click at [595, 295] on div "You can edit the information above after you register Submit" at bounding box center [400, 328] width 697 height 68
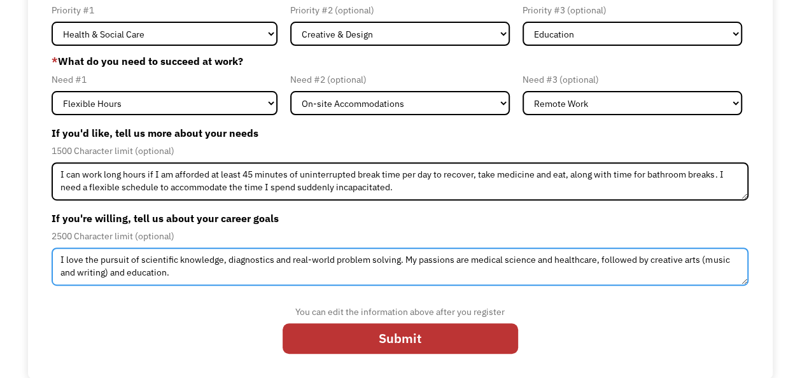
click at [593, 278] on textarea "I love the pursuit of scientific knowledge, diagnostics and real-world problem …" at bounding box center [400, 267] width 697 height 38
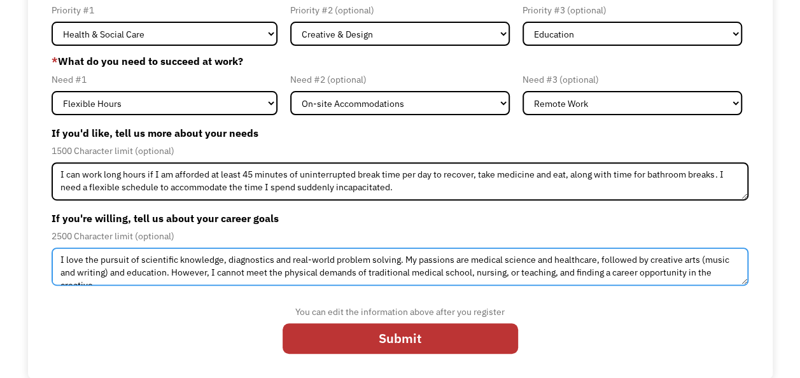
scroll to position [7, 0]
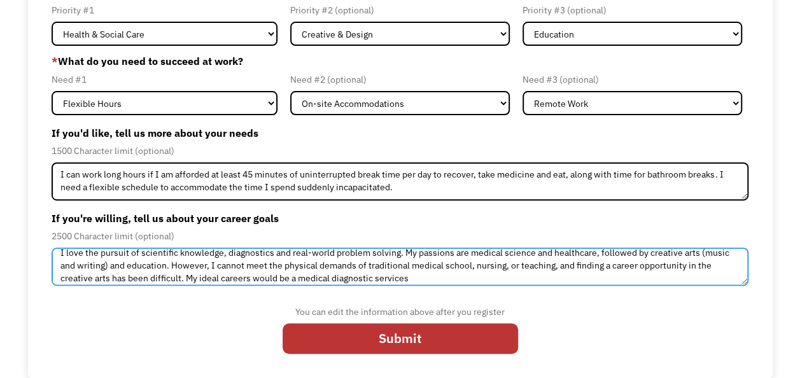
click at [302, 281] on textarea "I love the pursuit of scientific knowledge, diagnostics and real-world problem …" at bounding box center [400, 267] width 697 height 38
click at [427, 274] on textarea "I love the pursuit of scientific knowledge, diagnostics and real-world problem …" at bounding box center [400, 267] width 697 height 38
click at [458, 254] on textarea "I love the pursuit of scientific knowledge, diagnostics and real-world problem …" at bounding box center [400, 267] width 697 height 38
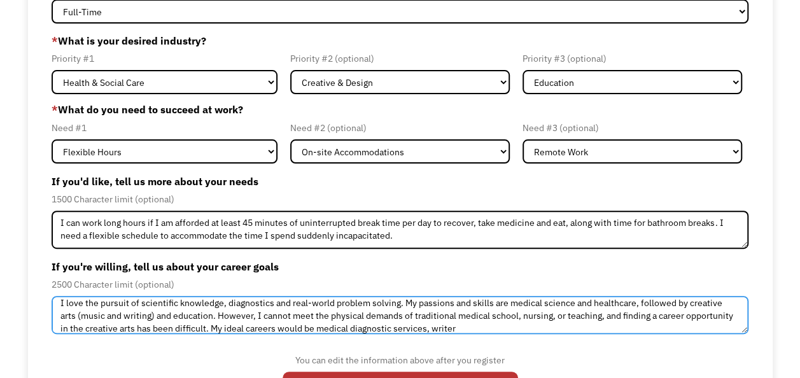
scroll to position [167, 0]
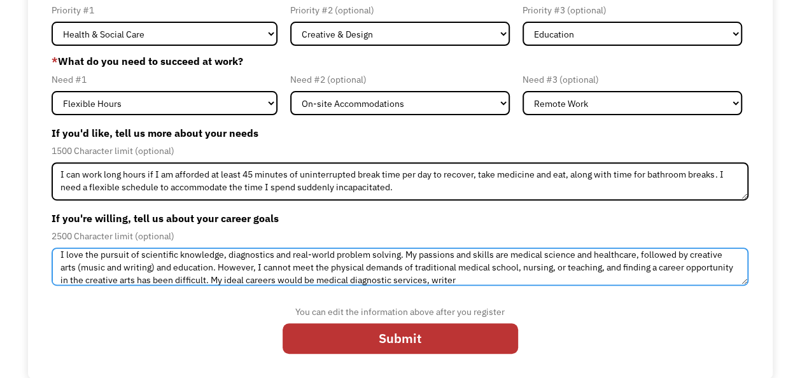
click at [550, 278] on textarea "I love the pursuit of scientific knowledge, diagnostics and real-world problem …" at bounding box center [400, 267] width 697 height 38
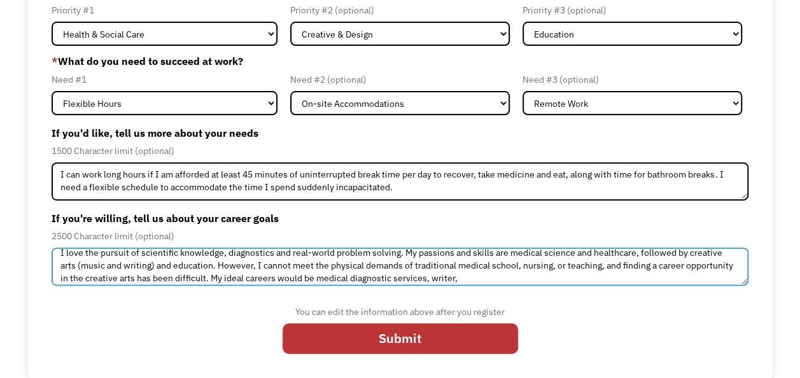
click at [264, 274] on textarea "I love the pursuit of scientific knowledge, diagnostics and real-world problem …" at bounding box center [400, 267] width 697 height 38
click at [545, 277] on textarea "I love the pursuit of scientific knowledge, diagnostics and real-world problem …" at bounding box center [400, 267] width 697 height 38
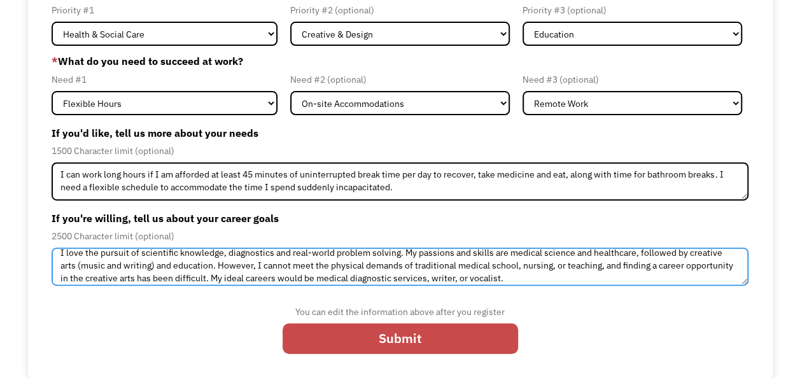
type textarea "I love the pursuit of scientific knowledge, diagnostics and real-world problem …"
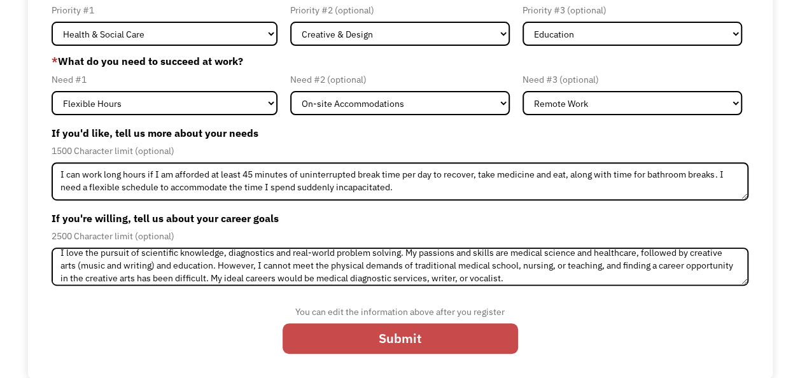
click at [500, 326] on input "Submit" at bounding box center [401, 338] width 236 height 31
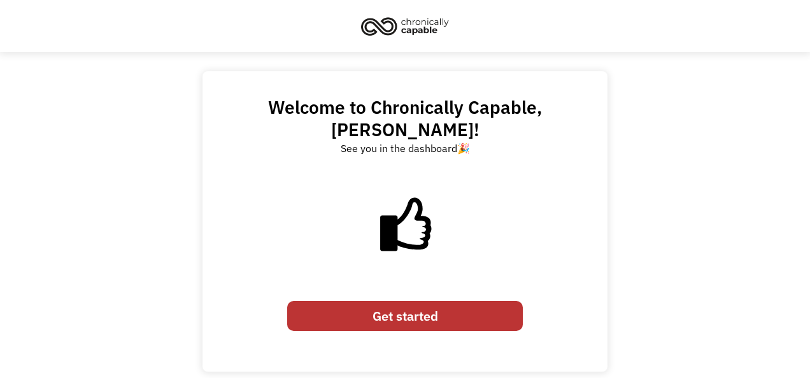
click at [483, 302] on link "Get started" at bounding box center [405, 316] width 236 height 31
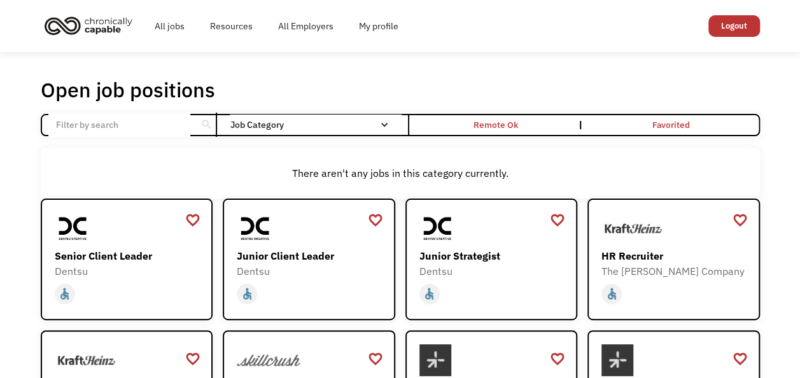
click at [315, 159] on div "There aren't any jobs in this category currently." at bounding box center [400, 173] width 719 height 51
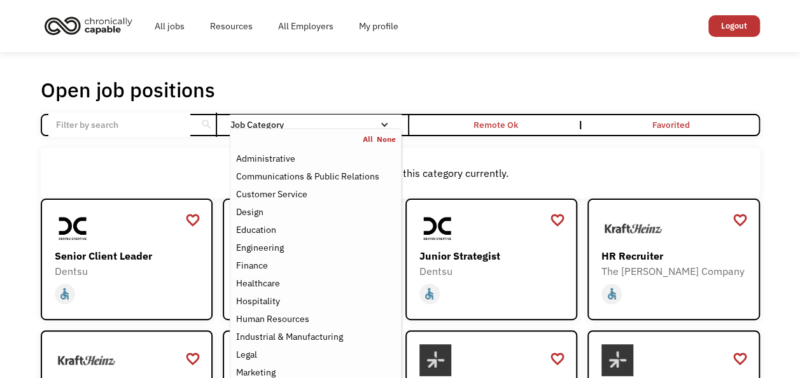
click at [357, 126] on div "Job Category" at bounding box center [315, 124] width 171 height 9
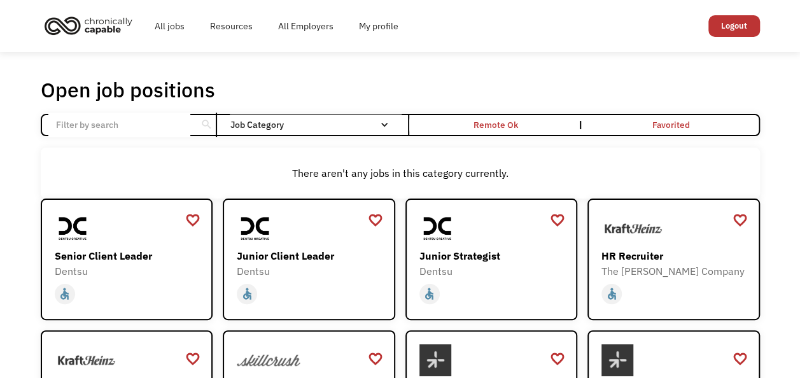
click at [357, 126] on div "Job Category" at bounding box center [315, 124] width 171 height 9
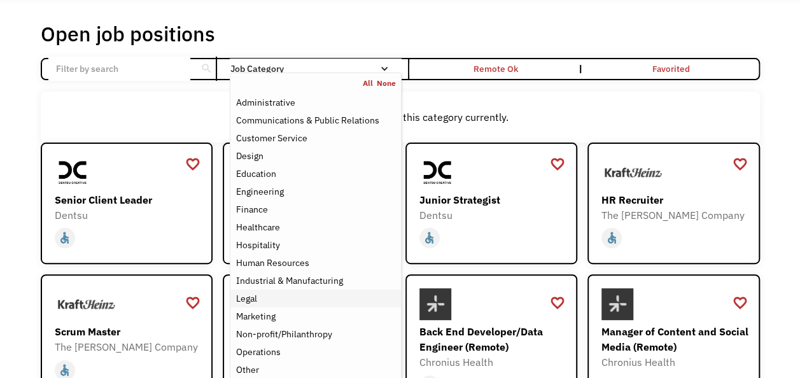
scroll to position [64, 0]
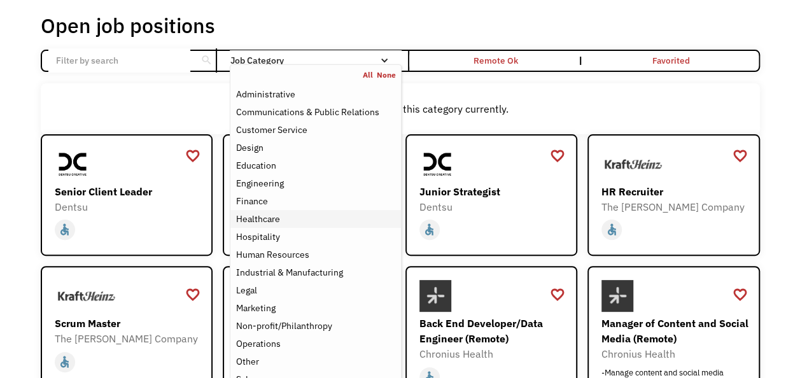
click at [304, 213] on div "Healthcare" at bounding box center [316, 218] width 160 height 15
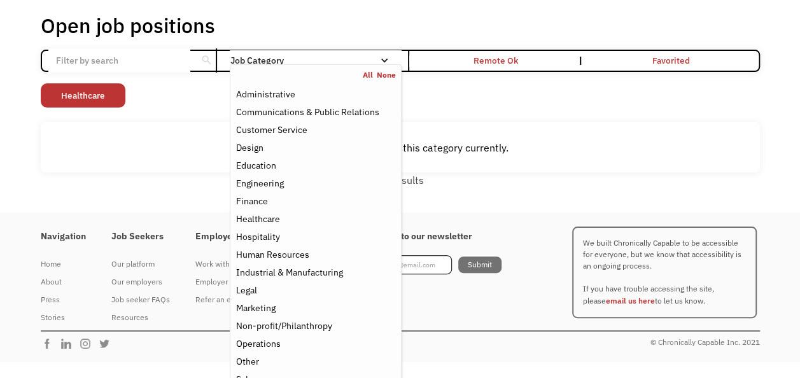
click at [512, 92] on div "Non-profit/Philanthropy Other Transportation Technology Science Sales Operation…" at bounding box center [400, 96] width 719 height 27
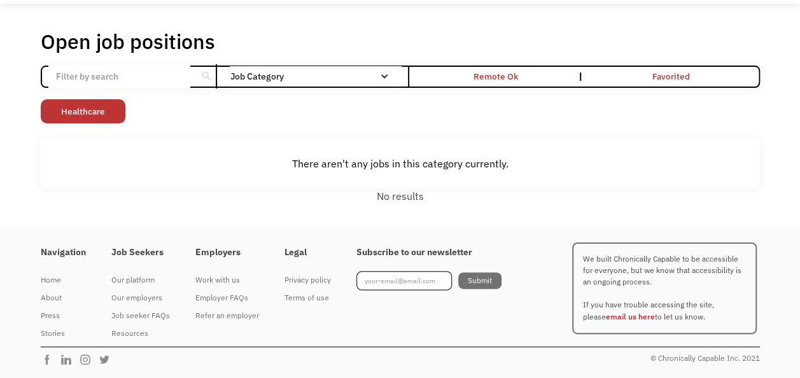
scroll to position [48, 0]
click at [458, 74] on div "Remote Ok" at bounding box center [496, 77] width 169 height 9
click at [495, 73] on div "Remote Ok" at bounding box center [496, 76] width 45 height 15
click at [154, 108] on div "Non-profit/Philanthropy Other Transportation Technology Science Sales Operation…" at bounding box center [400, 112] width 719 height 27
click at [93, 108] on link "Healthcare" at bounding box center [83, 111] width 85 height 24
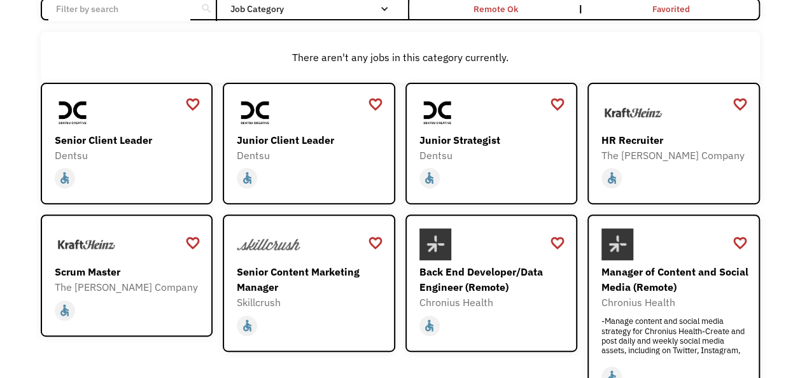
scroll to position [523, 0]
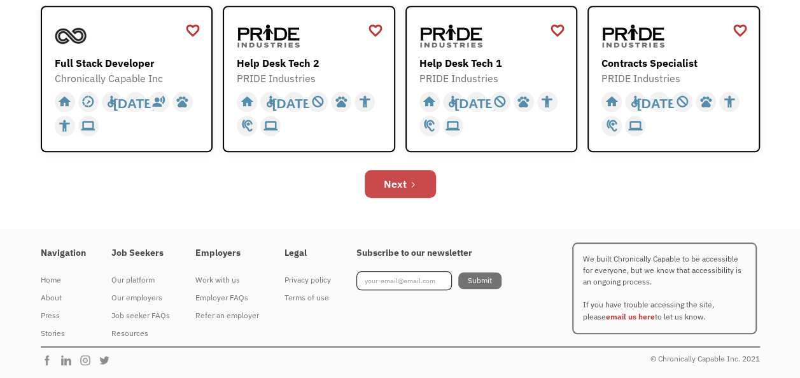
click at [404, 192] on link "Next" at bounding box center [400, 184] width 71 height 28
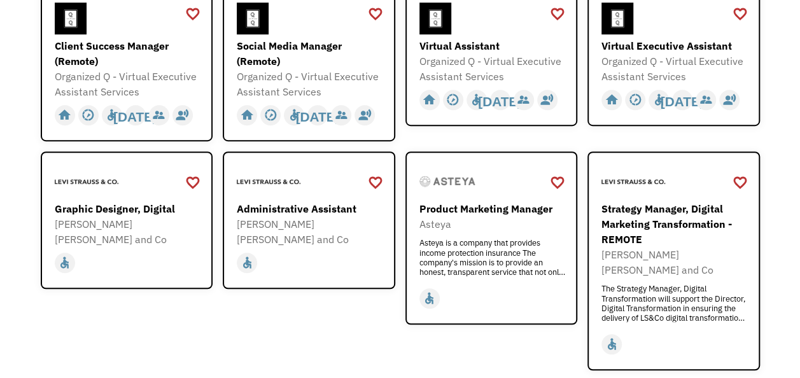
scroll to position [431, 0]
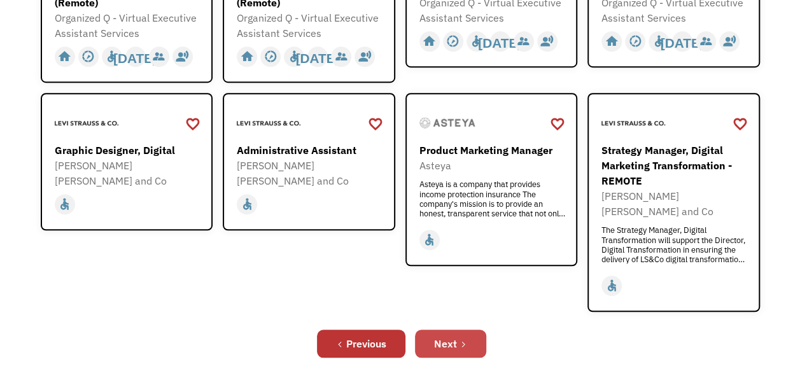
click at [452, 332] on link "Next" at bounding box center [450, 344] width 71 height 28
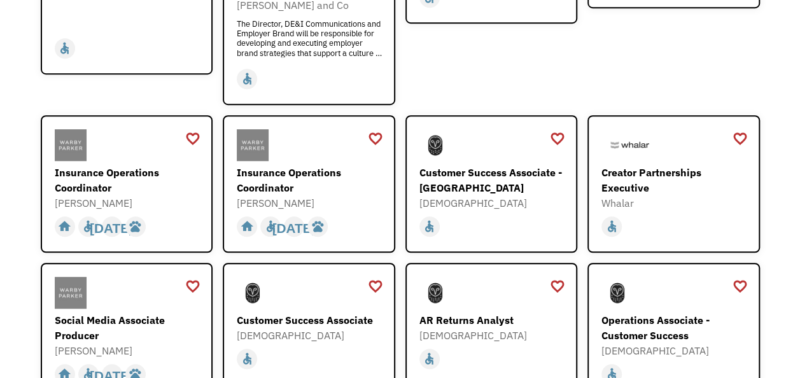
scroll to position [545, 0]
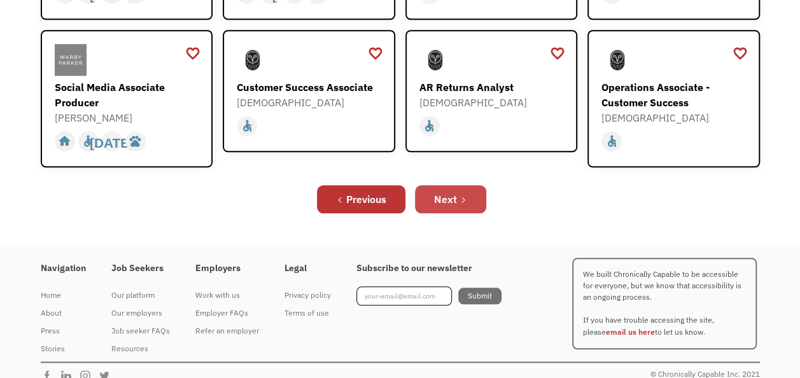
click at [460, 185] on link "Next" at bounding box center [450, 199] width 71 height 28
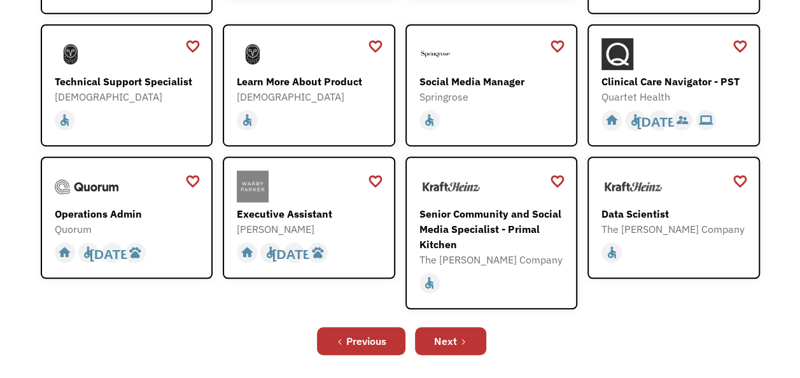
scroll to position [323, 0]
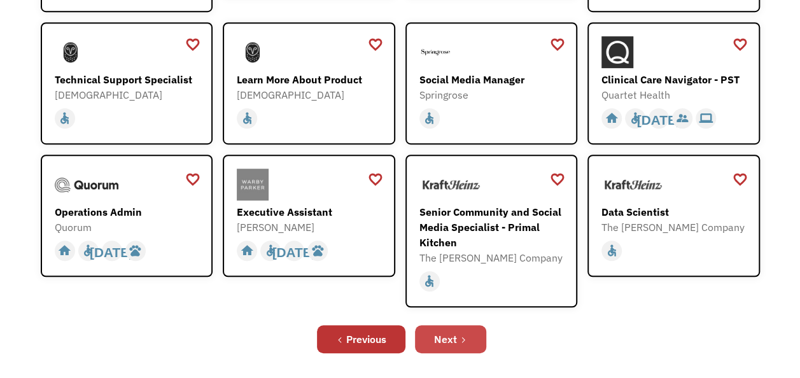
click at [455, 339] on div "Next" at bounding box center [445, 339] width 23 height 15
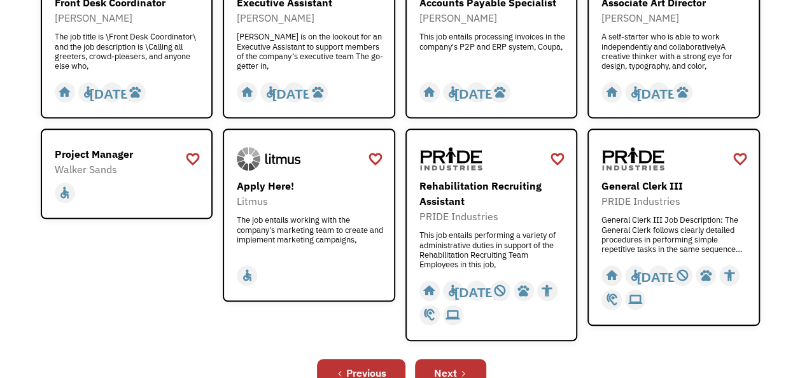
scroll to position [406, 0]
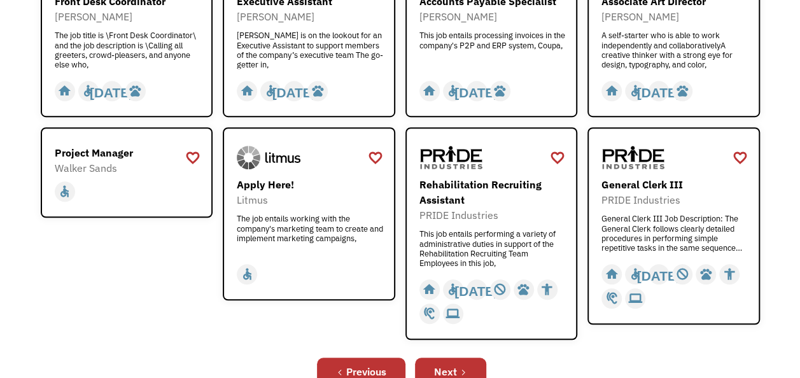
drag, startPoint x: 781, startPoint y: 304, endPoint x: 669, endPoint y: 361, distance: 125.3
click at [669, 361] on div "Previous Next" at bounding box center [400, 371] width 719 height 41
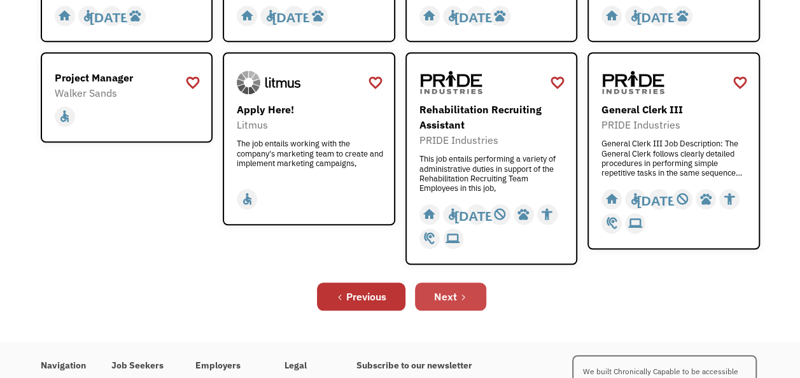
click at [451, 296] on div "Next" at bounding box center [445, 296] width 23 height 15
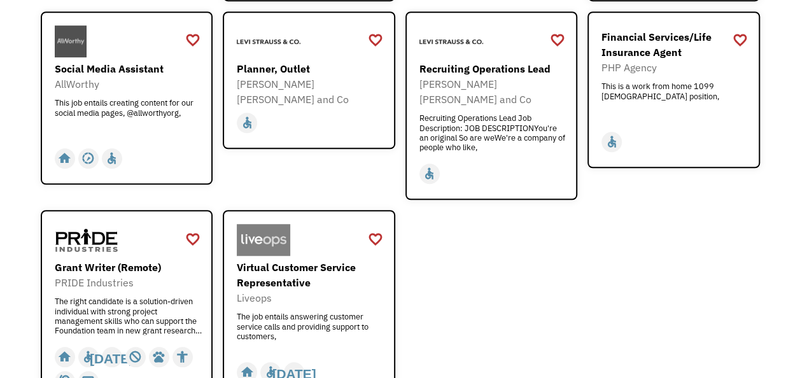
scroll to position [550, 0]
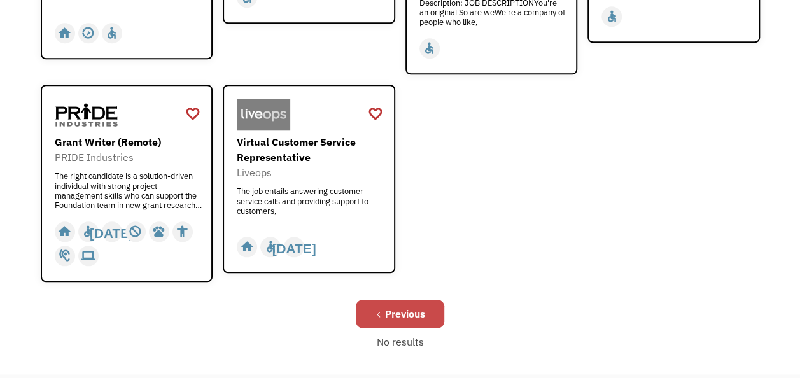
click at [396, 306] on div "Previous" at bounding box center [405, 313] width 40 height 15
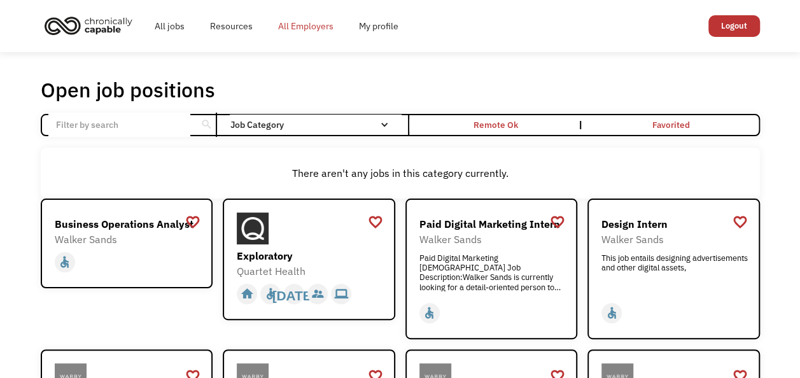
click at [315, 24] on link "All Employers" at bounding box center [306, 26] width 81 height 41
click at [329, 251] on div "Exploratory" at bounding box center [311, 255] width 148 height 15
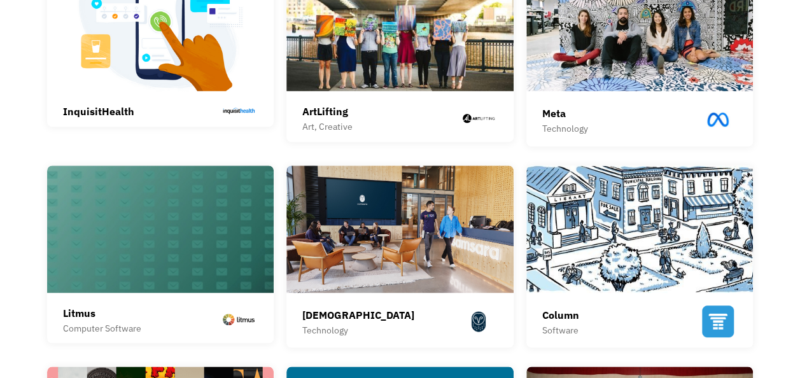
scroll to position [348, 0]
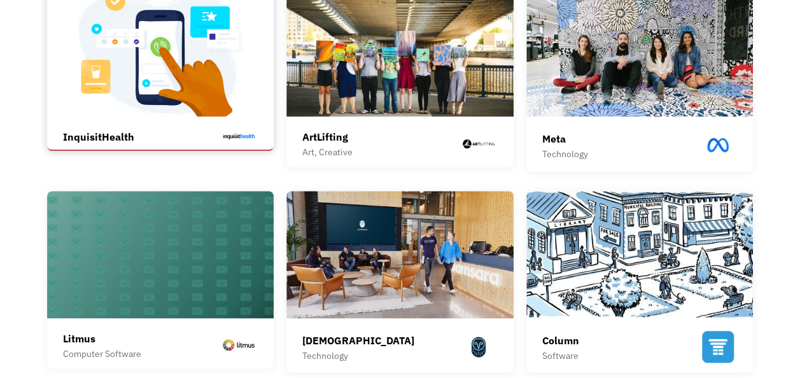
click at [127, 124] on div "InquisitHealth InquisitHealth helps patients manage chronic conditions and live…" at bounding box center [160, 136] width 195 height 27
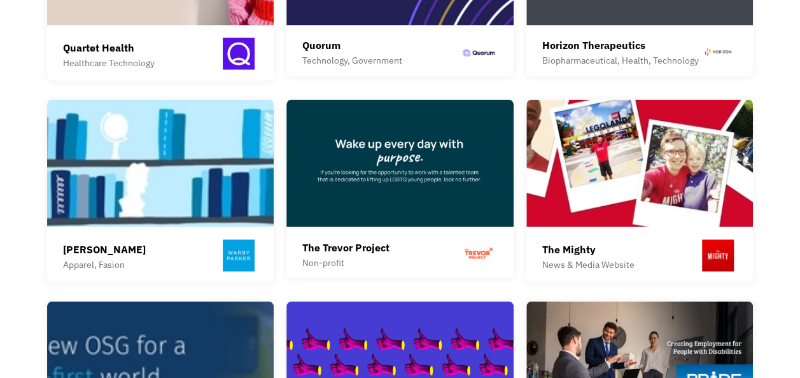
scroll to position [1054, 0]
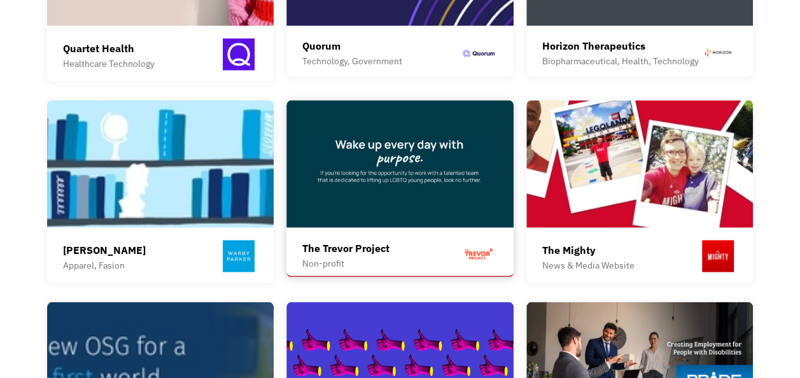
click at [446, 197] on img at bounding box center [400, 163] width 227 height 127
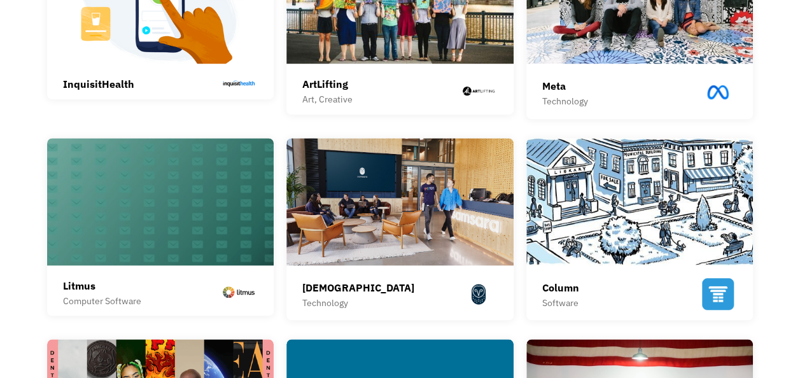
scroll to position [0, 0]
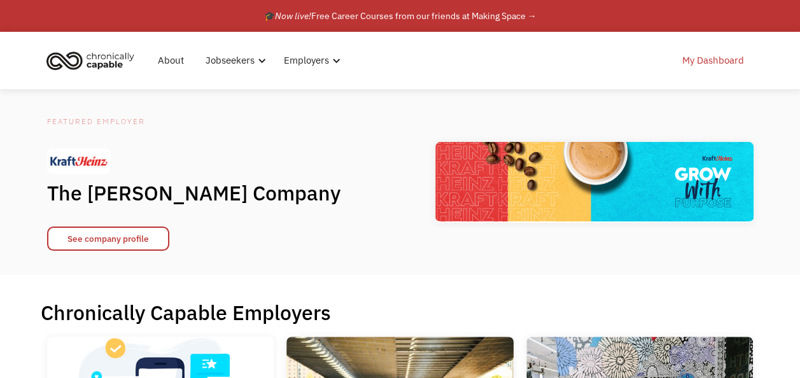
click at [707, 55] on link "My Dashboard" at bounding box center [713, 60] width 77 height 41
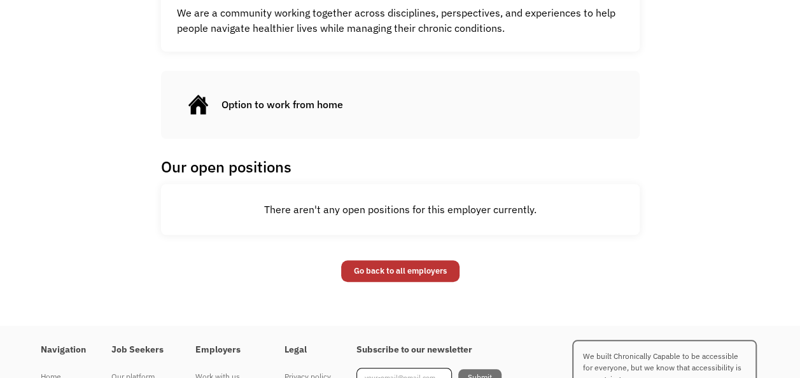
scroll to position [436, 0]
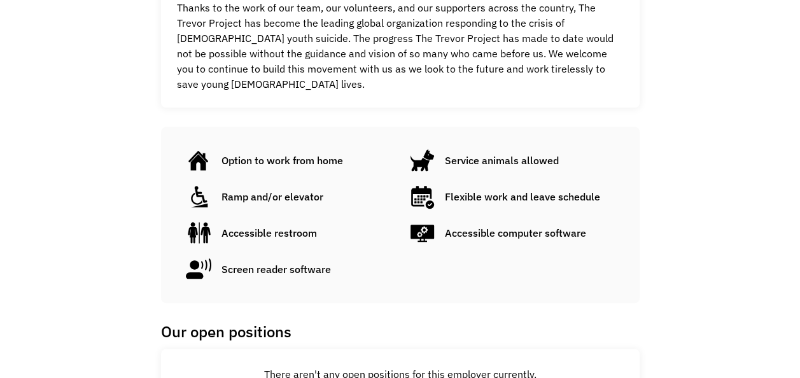
scroll to position [690, 0]
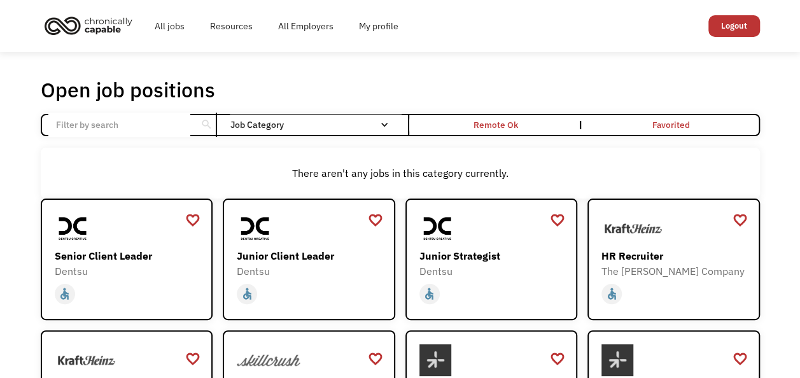
click at [171, 128] on input "Email Form" at bounding box center [119, 125] width 142 height 24
click at [167, 36] on link "All jobs" at bounding box center [169, 26] width 55 height 41
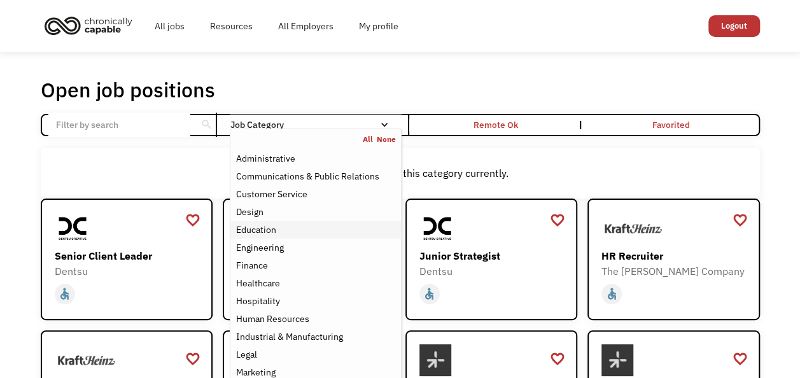
drag, startPoint x: 372, startPoint y: 126, endPoint x: 329, endPoint y: 234, distance: 116.8
click at [329, 135] on div "Job Category All None Administrative Communications & Public Relations Customer…" at bounding box center [315, 125] width 171 height 20
click at [329, 234] on div "Education" at bounding box center [316, 229] width 160 height 15
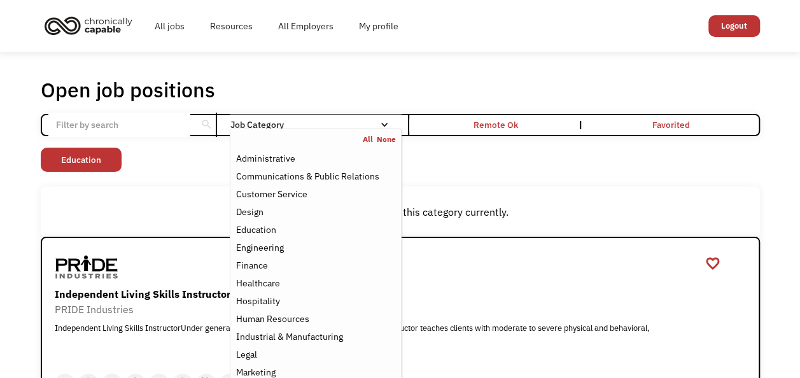
click at [168, 150] on div "Non-profit/Philanthropy Other Transportation Technology Science Sales Operation…" at bounding box center [400, 161] width 719 height 27
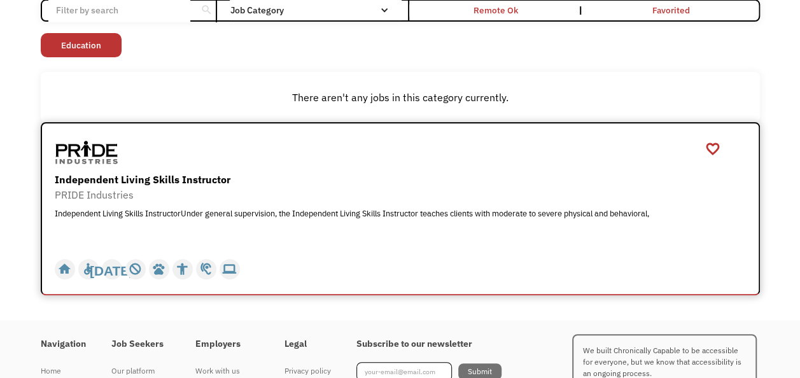
scroll to position [103, 0]
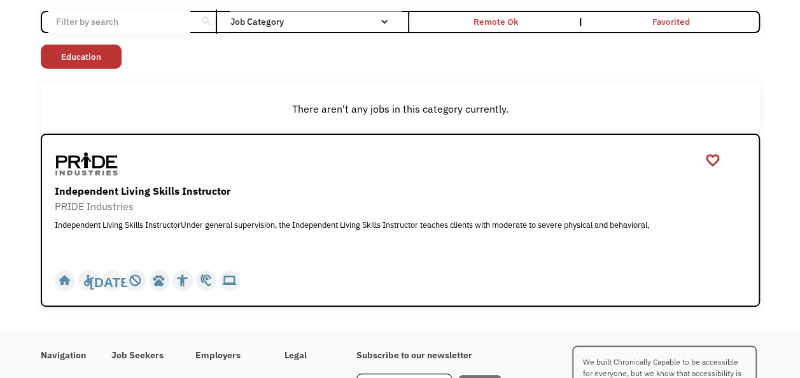
click at [341, 34] on div "Open job positions You have X liked items Search search Filter by category Admi…" at bounding box center [400, 141] width 719 height 334
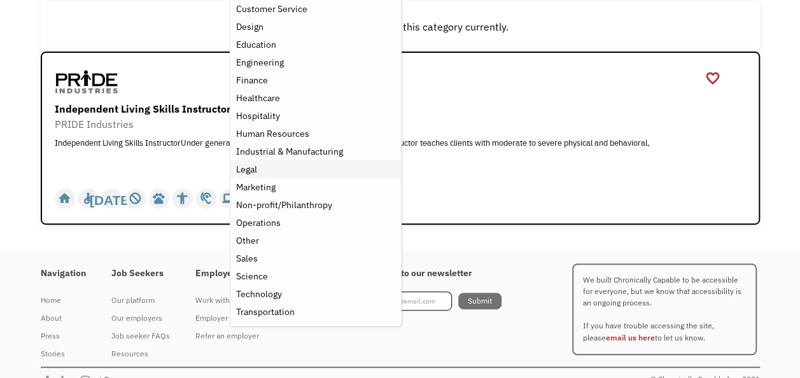
scroll to position [186, 0]
click at [280, 269] on div "Science" at bounding box center [316, 275] width 160 height 15
click at [268, 274] on div "Science" at bounding box center [316, 275] width 160 height 15
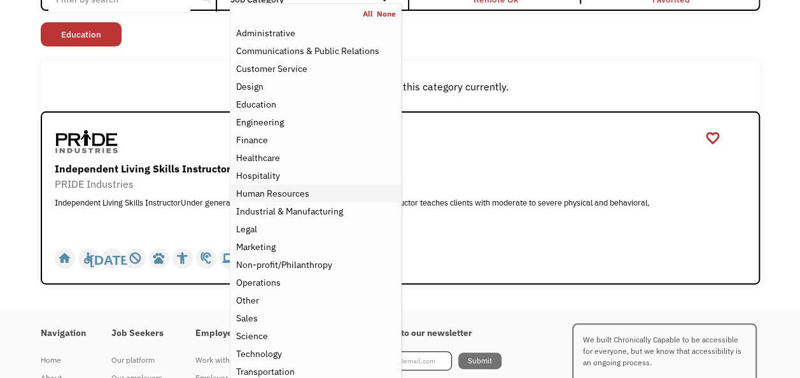
scroll to position [85, 0]
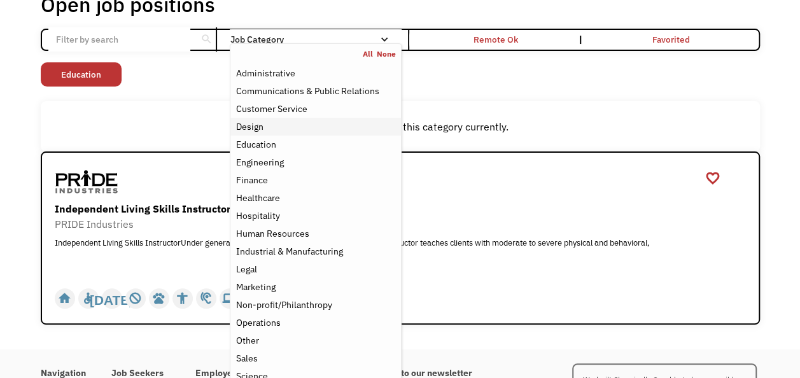
click at [316, 120] on div "Design" at bounding box center [316, 126] width 160 height 15
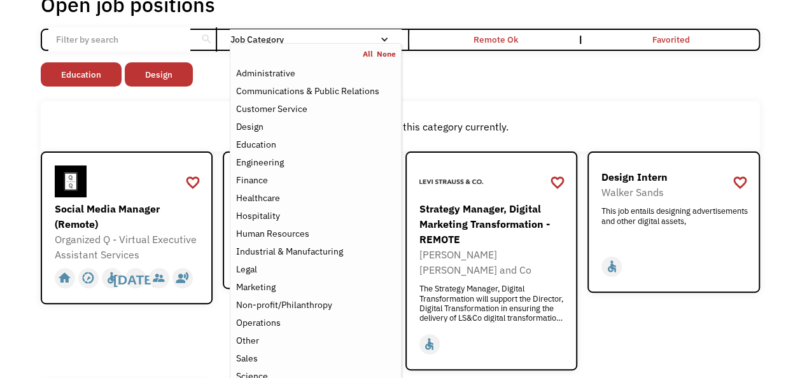
click at [481, 111] on div "There aren't any jobs in this category currently." at bounding box center [400, 126] width 719 height 51
click at [346, 41] on div "Job Category" at bounding box center [315, 39] width 171 height 9
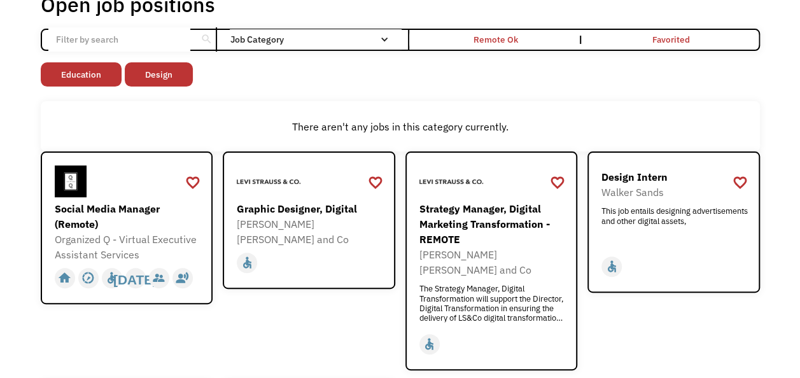
click at [346, 41] on div "Job Category" at bounding box center [315, 39] width 171 height 9
click at [97, 76] on link "Education" at bounding box center [81, 74] width 81 height 24
click at [97, 76] on link "Design" at bounding box center [75, 74] width 68 height 24
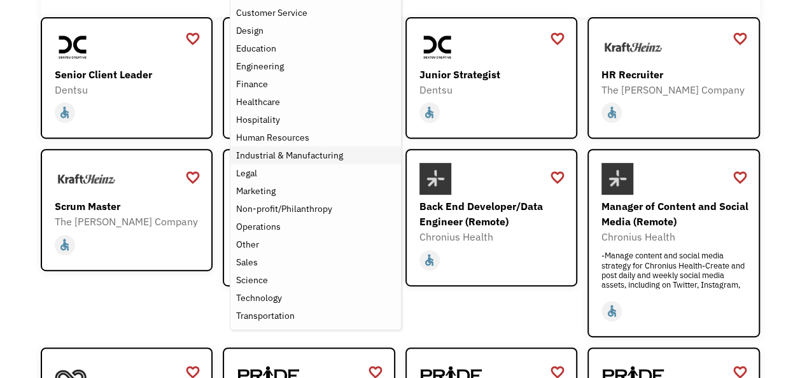
scroll to position [182, 0]
click at [299, 278] on div "Science" at bounding box center [316, 279] width 160 height 15
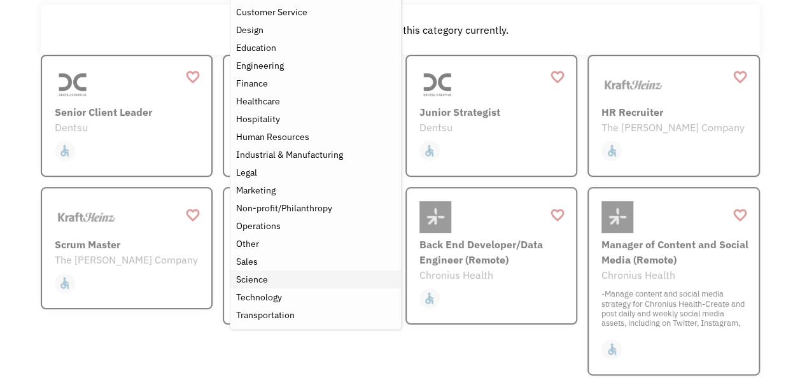
scroll to position [134, 0]
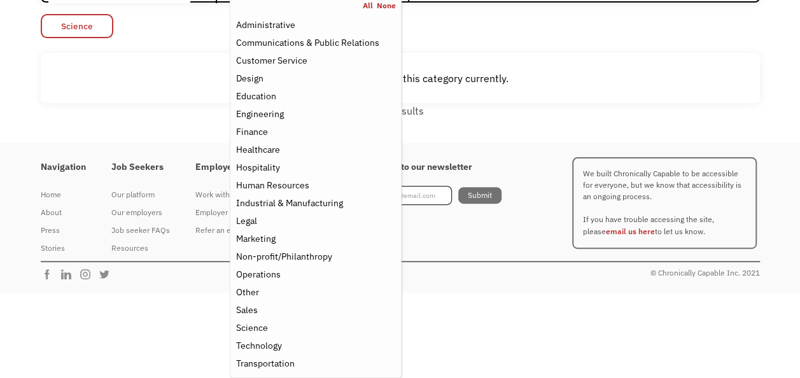
click at [76, 28] on link "Science" at bounding box center [77, 26] width 73 height 24
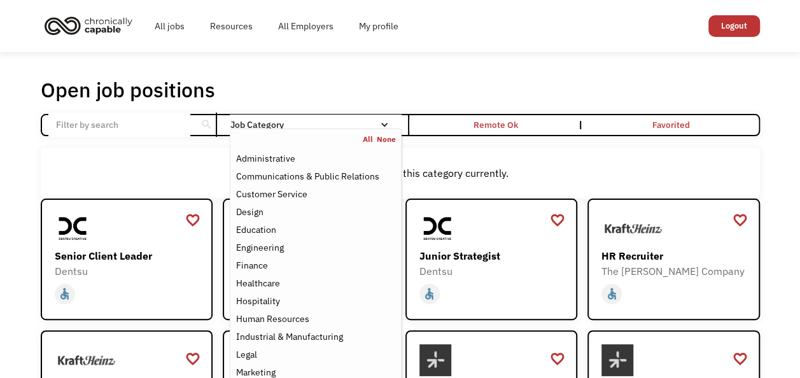
click at [341, 116] on div "Job Category" at bounding box center [315, 125] width 171 height 20
click at [339, 122] on div "Job Category" at bounding box center [315, 124] width 171 height 9
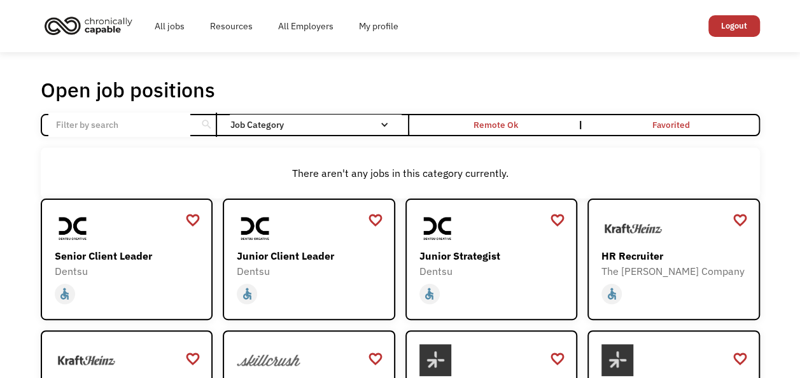
click at [339, 122] on div "Job Category" at bounding box center [315, 124] width 171 height 9
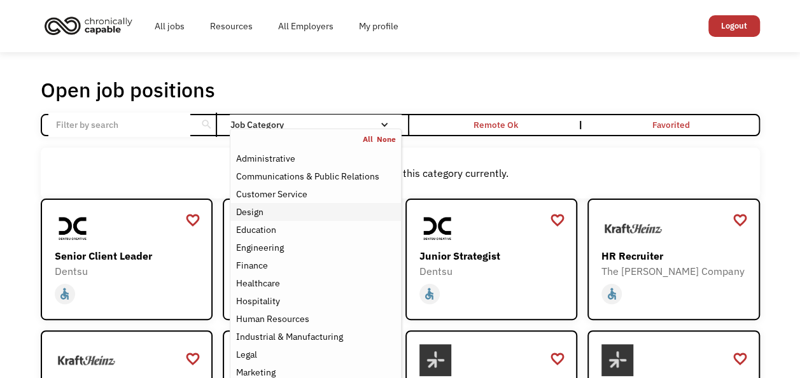
click at [262, 208] on div "Design" at bounding box center [249, 211] width 27 height 15
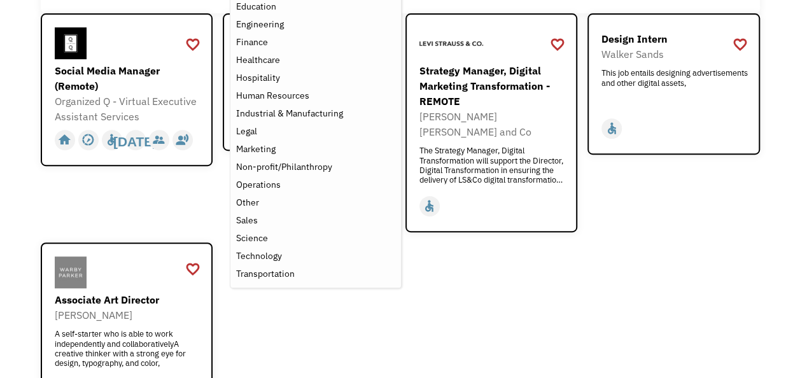
scroll to position [224, 0]
click at [171, 206] on div "favorite_border favorite Saving Social Media Manager (Remote) Organized Q - Vir…" at bounding box center [127, 122] width 173 height 219
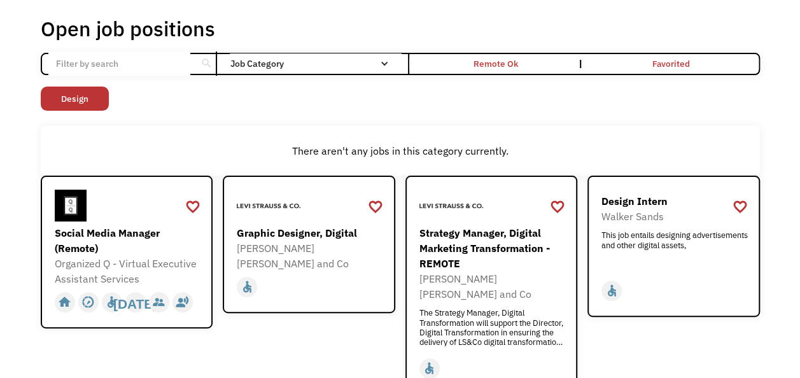
scroll to position [60, 0]
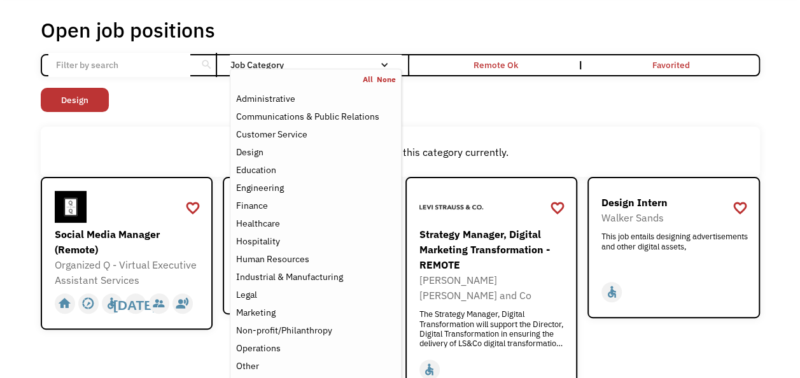
click at [288, 66] on div "Job Category" at bounding box center [315, 64] width 171 height 9
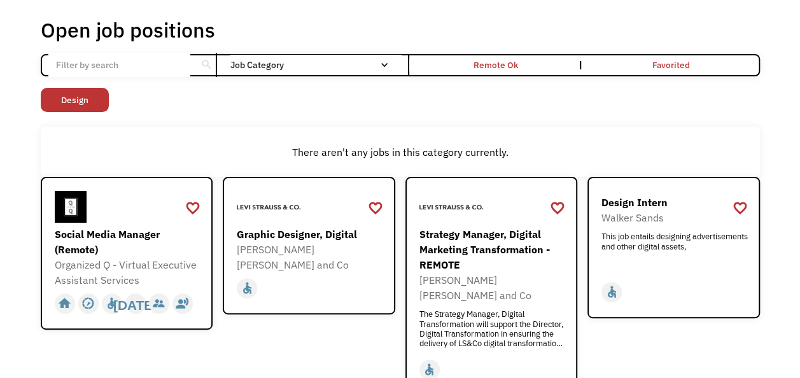
click at [288, 67] on div "Job Category" at bounding box center [315, 64] width 171 height 9
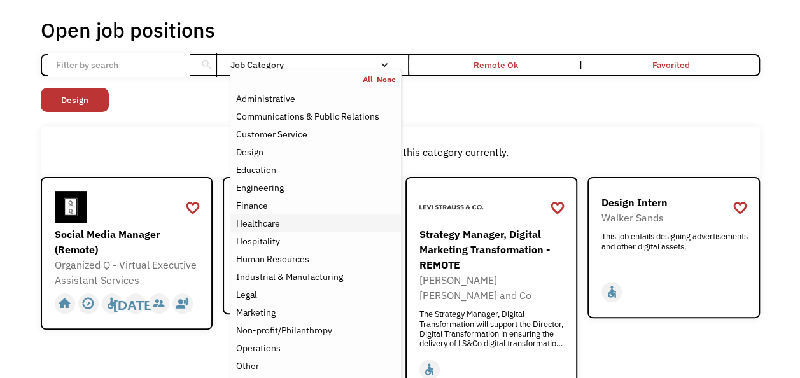
click at [271, 225] on div "Healthcare" at bounding box center [258, 223] width 44 height 15
click at [146, 103] on link "Design" at bounding box center [163, 100] width 68 height 24
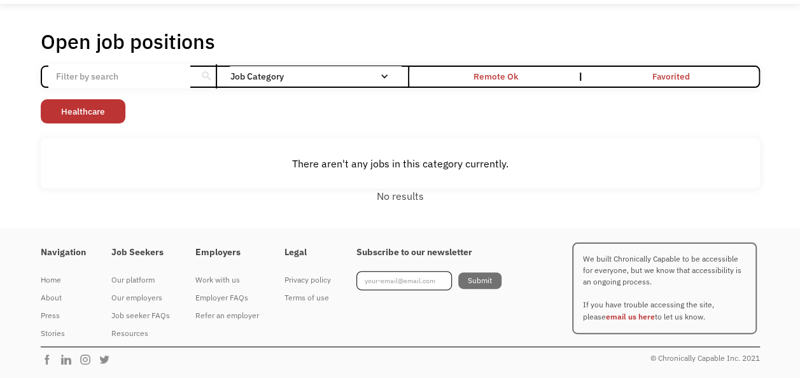
scroll to position [60, 0]
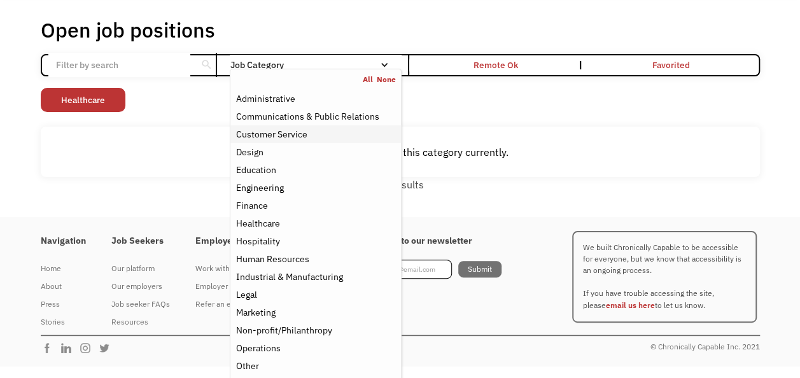
click at [301, 132] on div "Customer Service" at bounding box center [271, 134] width 71 height 15
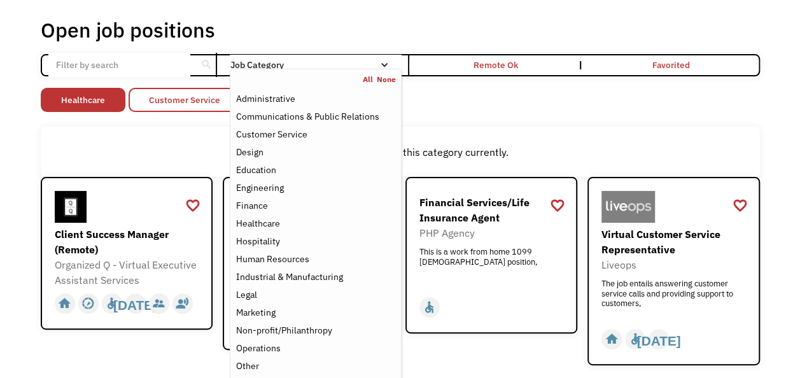
click at [212, 96] on link "Customer Service" at bounding box center [185, 100] width 112 height 24
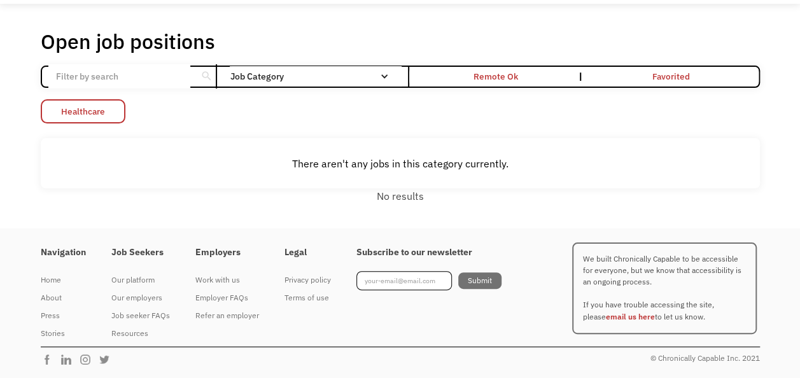
click at [66, 113] on link "Healthcare" at bounding box center [83, 111] width 85 height 24
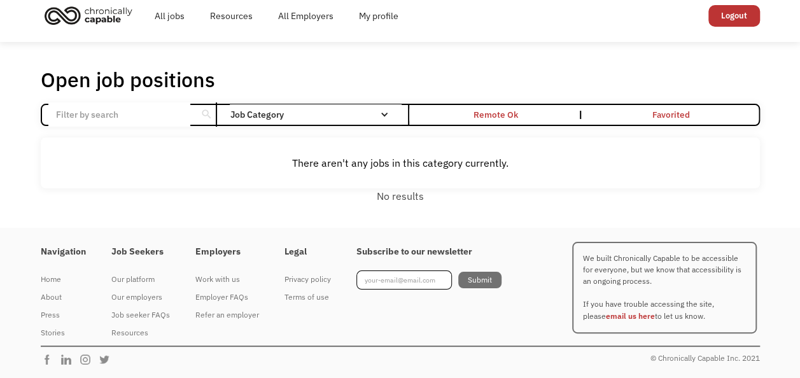
scroll to position [9, 0]
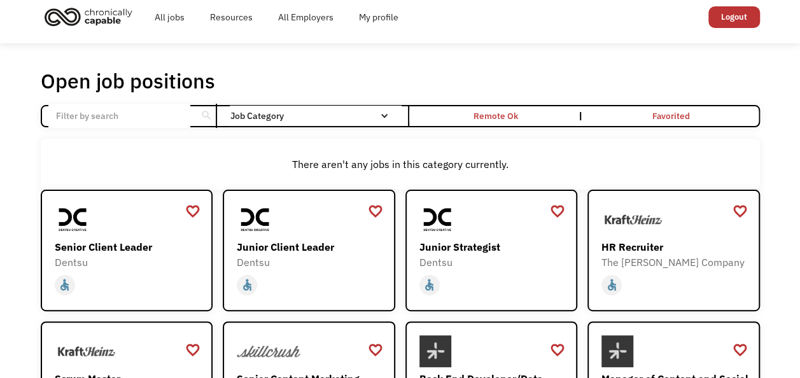
click at [314, 112] on div "Job Category" at bounding box center [315, 115] width 171 height 9
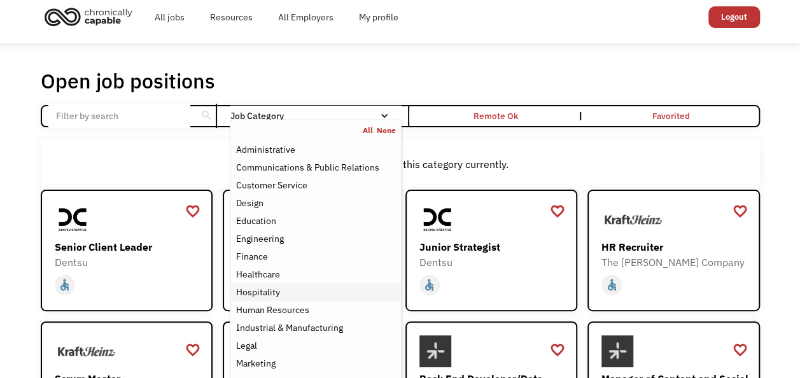
click at [309, 285] on div "Hospitality" at bounding box center [316, 292] width 160 height 15
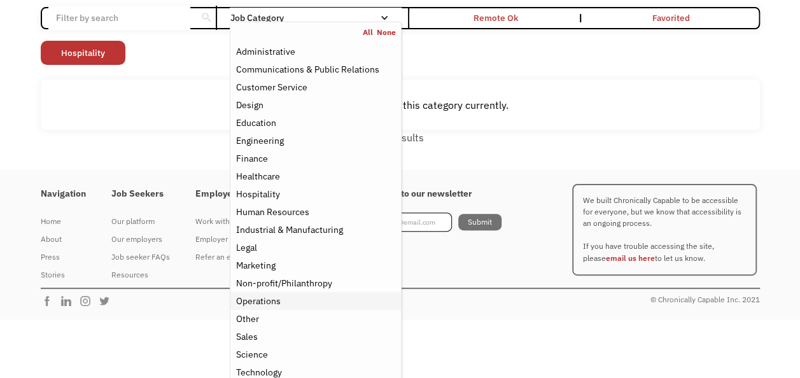
scroll to position [134, 0]
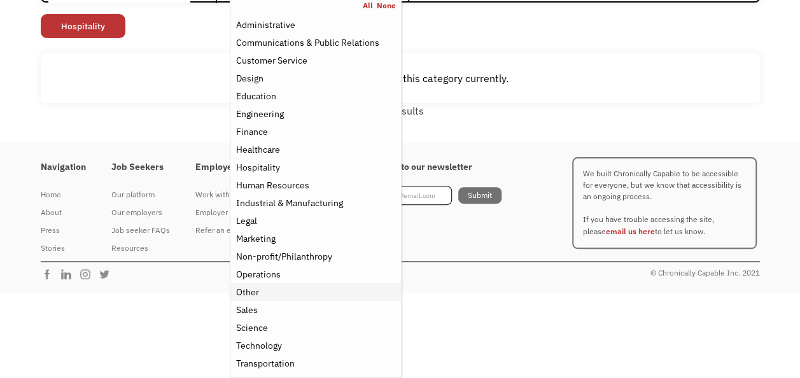
click at [280, 294] on div "Other" at bounding box center [316, 292] width 160 height 15
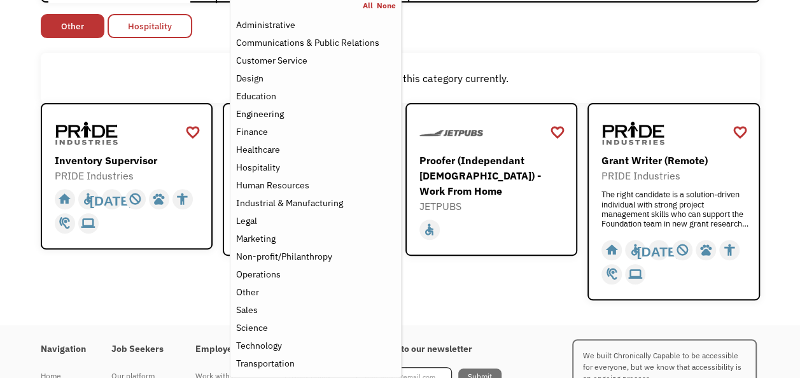
click at [157, 27] on link "Hospitality" at bounding box center [150, 26] width 85 height 24
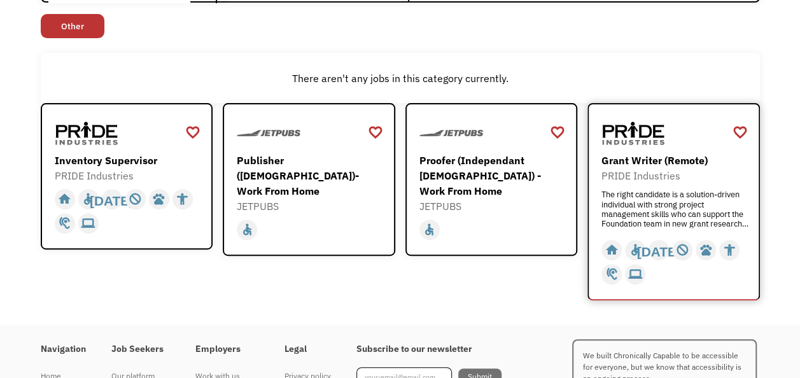
click at [682, 220] on div "The right candidate is a solution-driven individual with strong project managem…" at bounding box center [676, 209] width 148 height 38
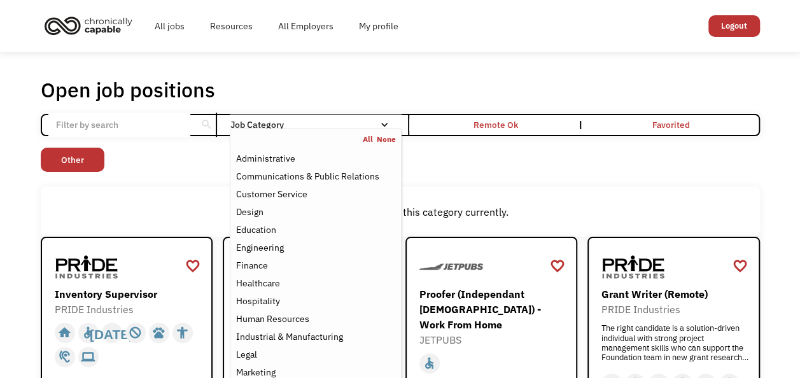
click at [326, 126] on div "Job Category" at bounding box center [315, 124] width 171 height 9
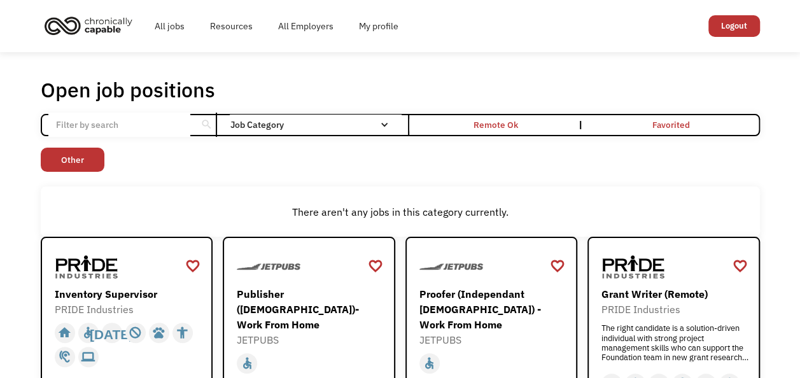
click at [325, 124] on div "Job Category" at bounding box center [315, 124] width 171 height 9
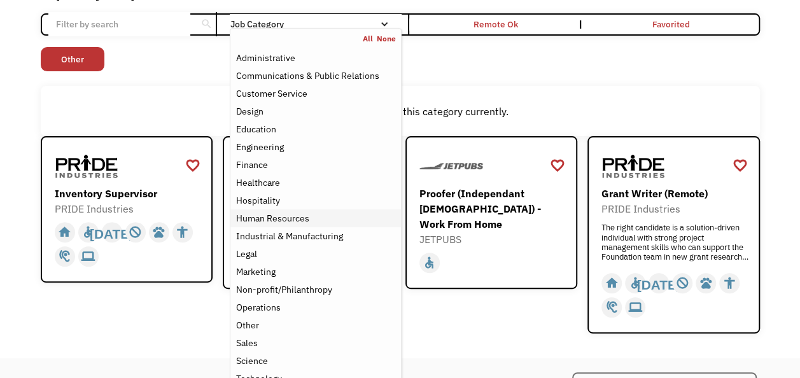
scroll to position [102, 0]
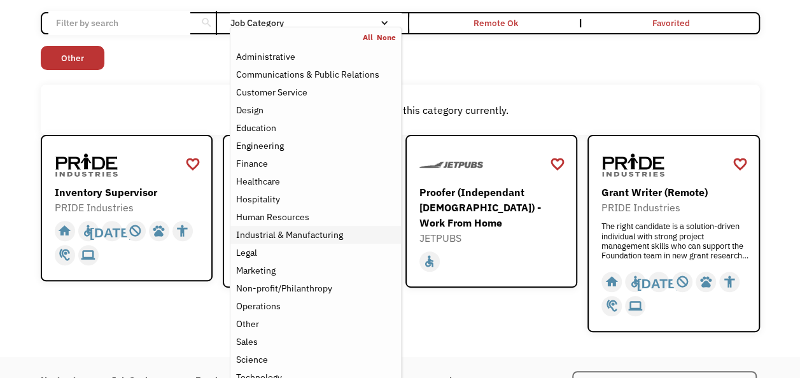
click at [278, 226] on link "Industrial & Manufacturing" at bounding box center [315, 235] width 170 height 18
drag, startPoint x: 278, startPoint y: 226, endPoint x: 293, endPoint y: 213, distance: 19.8
click at [293, 213] on div "Administrative Communications & Public Relations Customer Service Design Educat…" at bounding box center [315, 226] width 170 height 357
click at [293, 213] on div "Human Resources" at bounding box center [272, 216] width 73 height 15
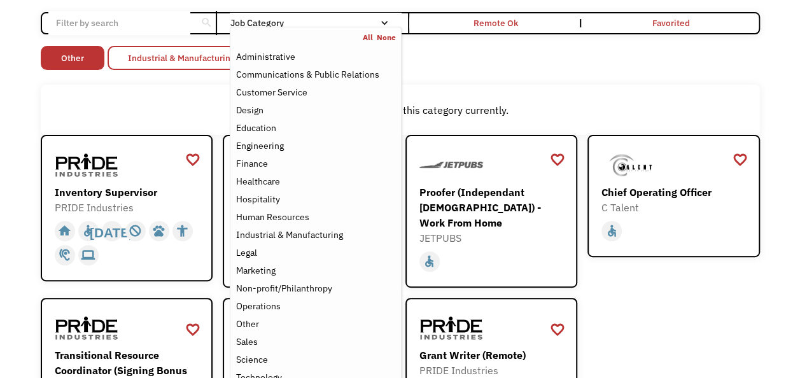
click at [186, 56] on link "Industrial & Manufacturing" at bounding box center [182, 58] width 148 height 24
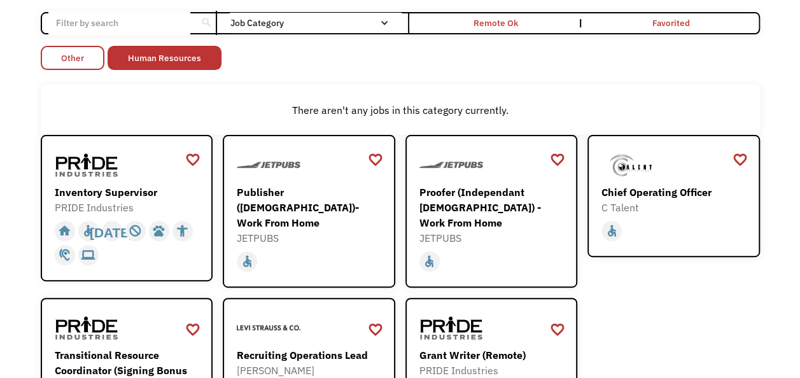
click at [75, 61] on link "Other" at bounding box center [73, 58] width 64 height 24
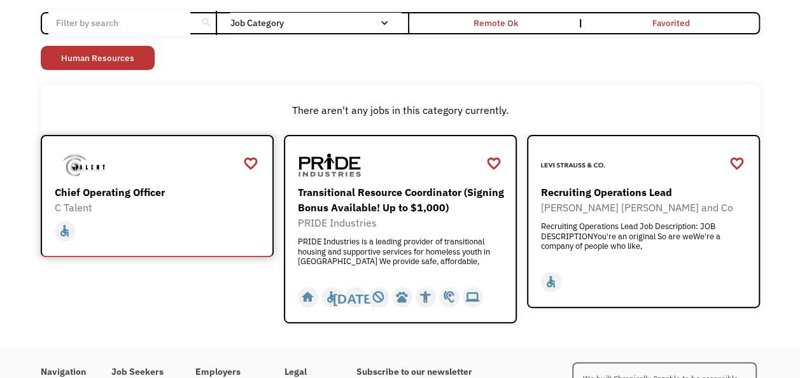
click at [198, 218] on div "home slow_motion_video accessible today not_interested supervisor_account recor…" at bounding box center [159, 229] width 208 height 28
click at [609, 294] on div "home slow_motion_video accessible today not_interested supervisor_account recor…" at bounding box center [645, 282] width 208 height 24
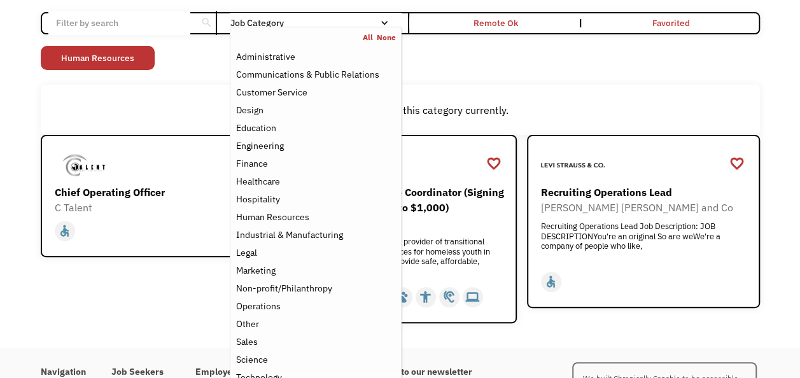
click at [341, 28] on nav "All None Administrative Communications & Public Relations Customer Service Desi…" at bounding box center [315, 218] width 171 height 383
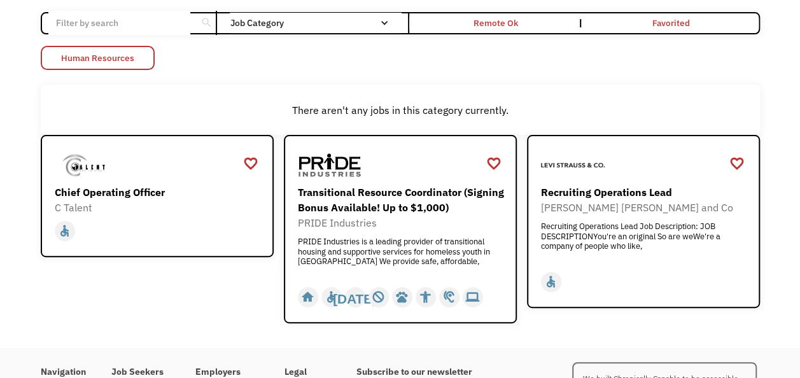
click at [100, 60] on link "Human Resources" at bounding box center [98, 58] width 114 height 24
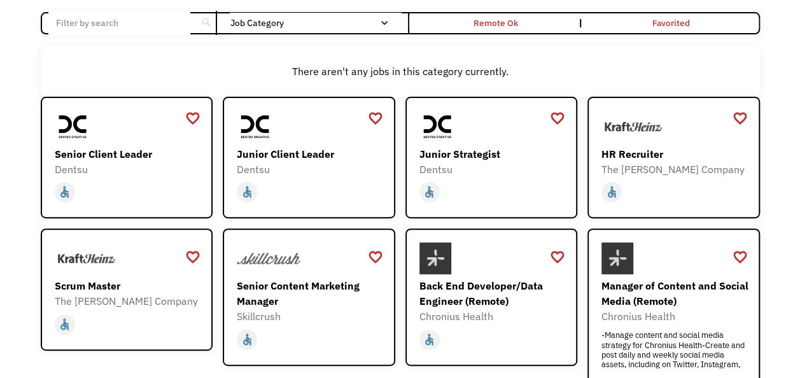
click at [0, 0] on div "All None" at bounding box center [0, 0] width 0 height 0
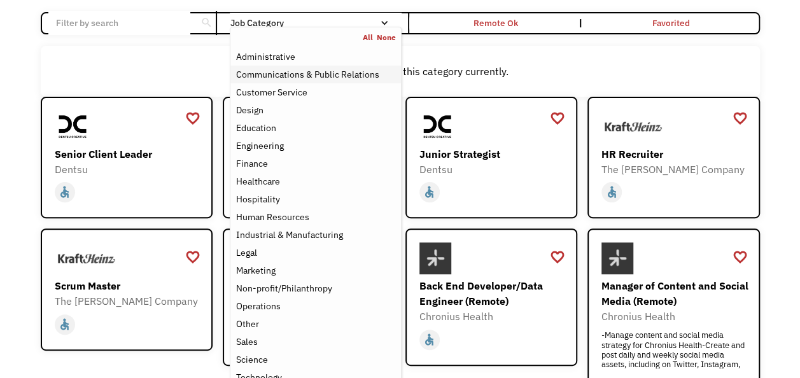
click at [327, 80] on div "Communications & Public Relations" at bounding box center [307, 74] width 143 height 15
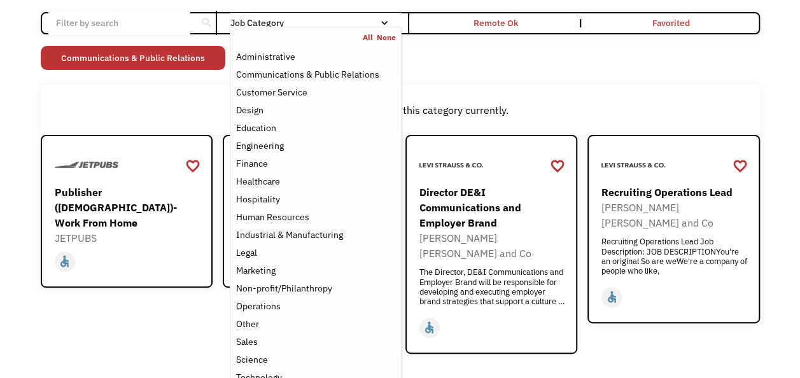
click at [173, 87] on div "There aren't any jobs in this category currently." at bounding box center [400, 110] width 719 height 51
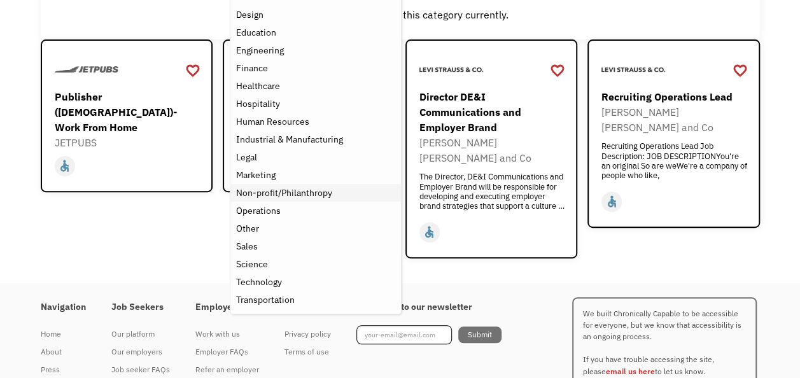
click at [298, 188] on div "Non-profit/Philanthropy" at bounding box center [284, 192] width 96 height 15
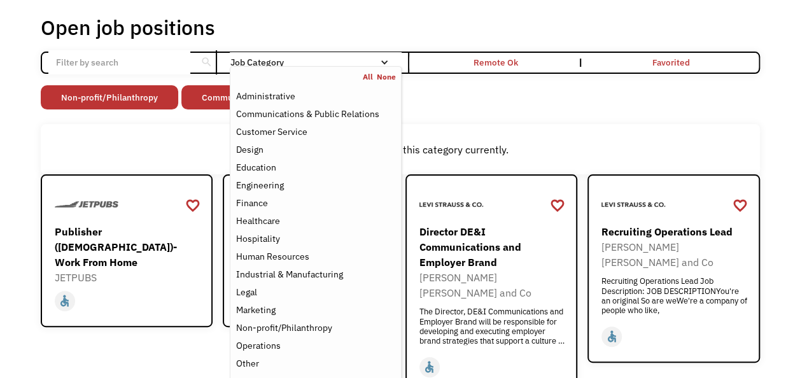
scroll to position [60, 0]
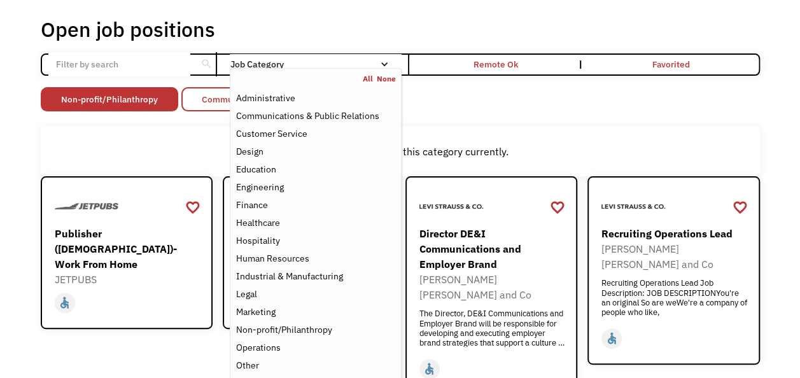
click at [216, 103] on link "Communications & Public Relations" at bounding box center [273, 99] width 185 height 24
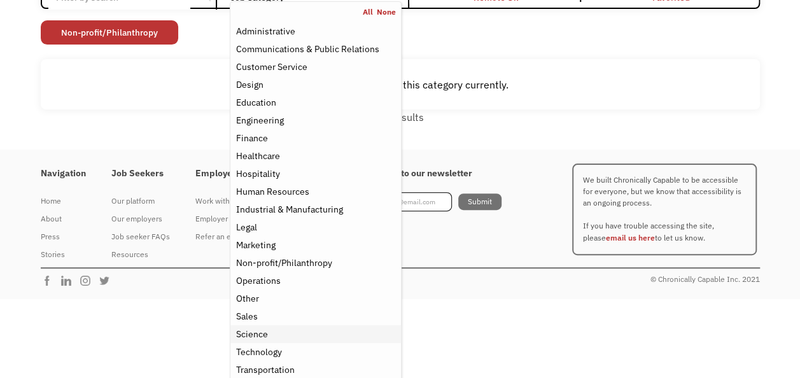
scroll to position [134, 0]
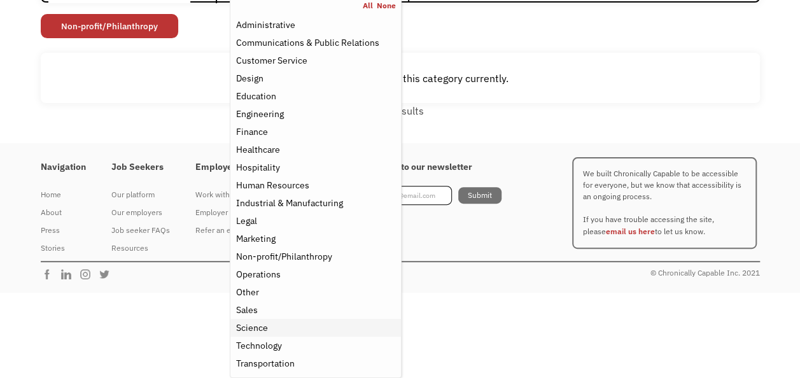
click at [267, 327] on div "Science" at bounding box center [316, 327] width 160 height 15
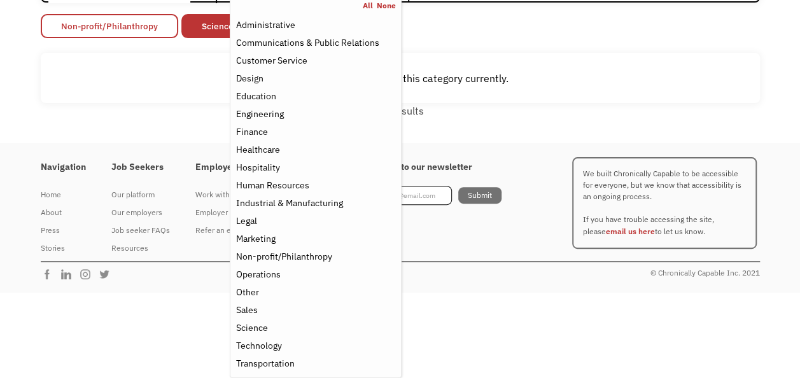
click at [145, 31] on link "Non-profit/Philanthropy" at bounding box center [110, 26] width 138 height 24
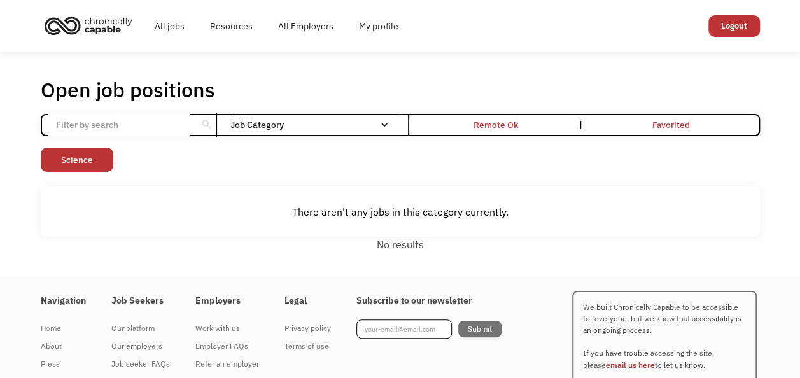
click at [264, 135] on div "search Filter by category Administration Communications & Public Relations Cust…" at bounding box center [400, 125] width 719 height 23
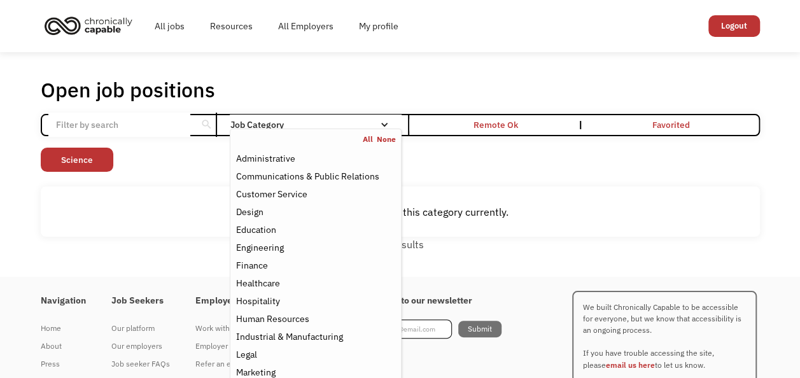
click at [264, 130] on nav "All None Administrative Communications & Public Relations Customer Service Desi…" at bounding box center [315, 320] width 171 height 383
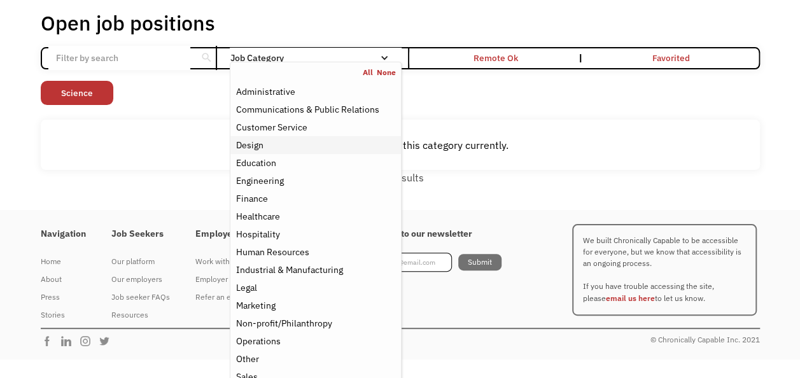
scroll to position [104, 0]
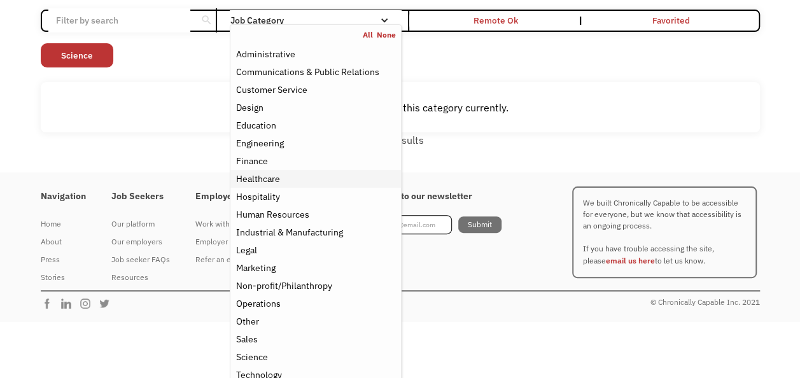
click at [289, 170] on link "Healthcare" at bounding box center [315, 179] width 170 height 18
click at [292, 192] on div "Hospitality" at bounding box center [316, 196] width 160 height 15
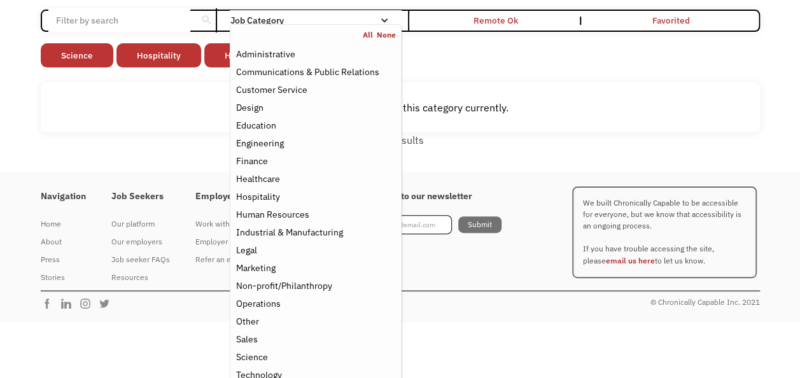
click at [470, 117] on div "There aren't any jobs in this category currently." at bounding box center [400, 107] width 719 height 51
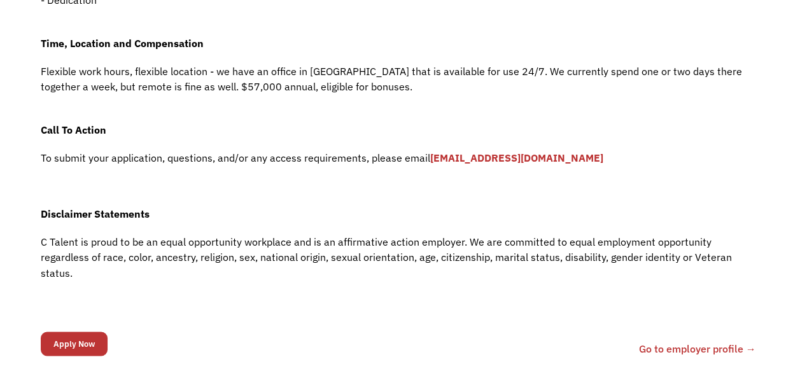
scroll to position [835, 0]
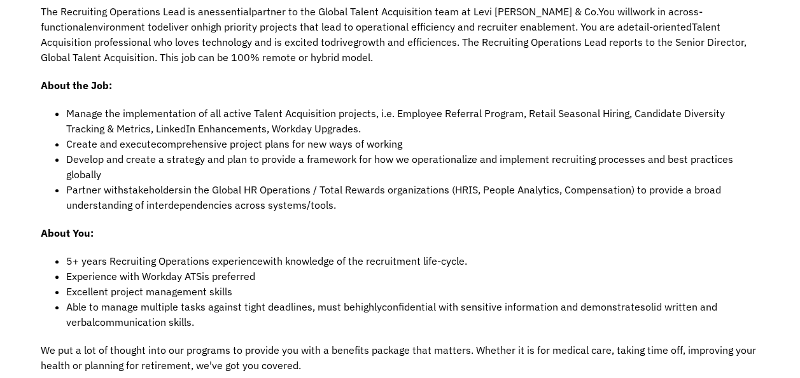
scroll to position [478, 0]
